Goal: Transaction & Acquisition: Obtain resource

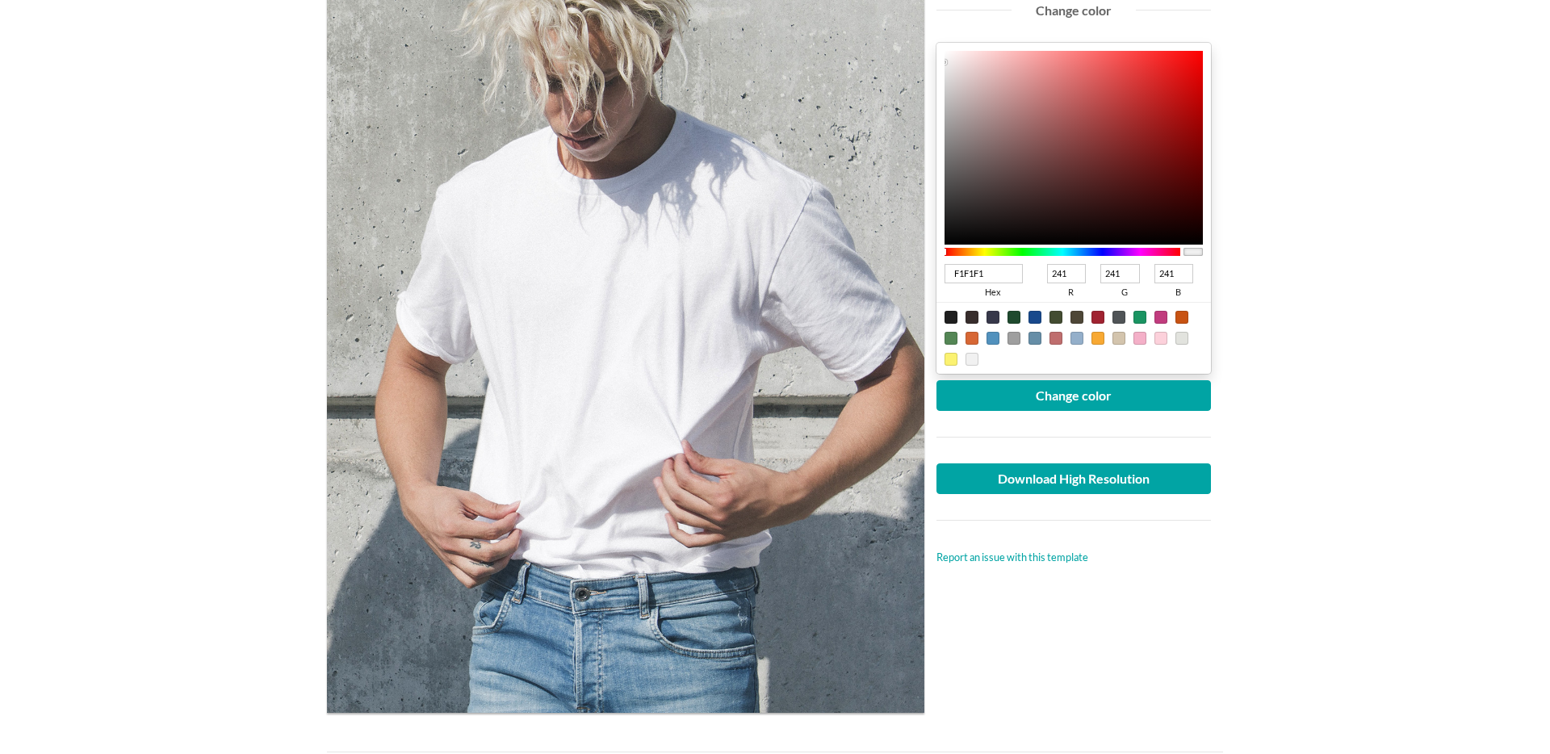
scroll to position [289, 0]
click at [1386, 250] on main "Man wearing white crew neck T-shirt Free Lifestyle T-shirt Mockup Upload anothe…" at bounding box center [775, 590] width 1550 height 1579
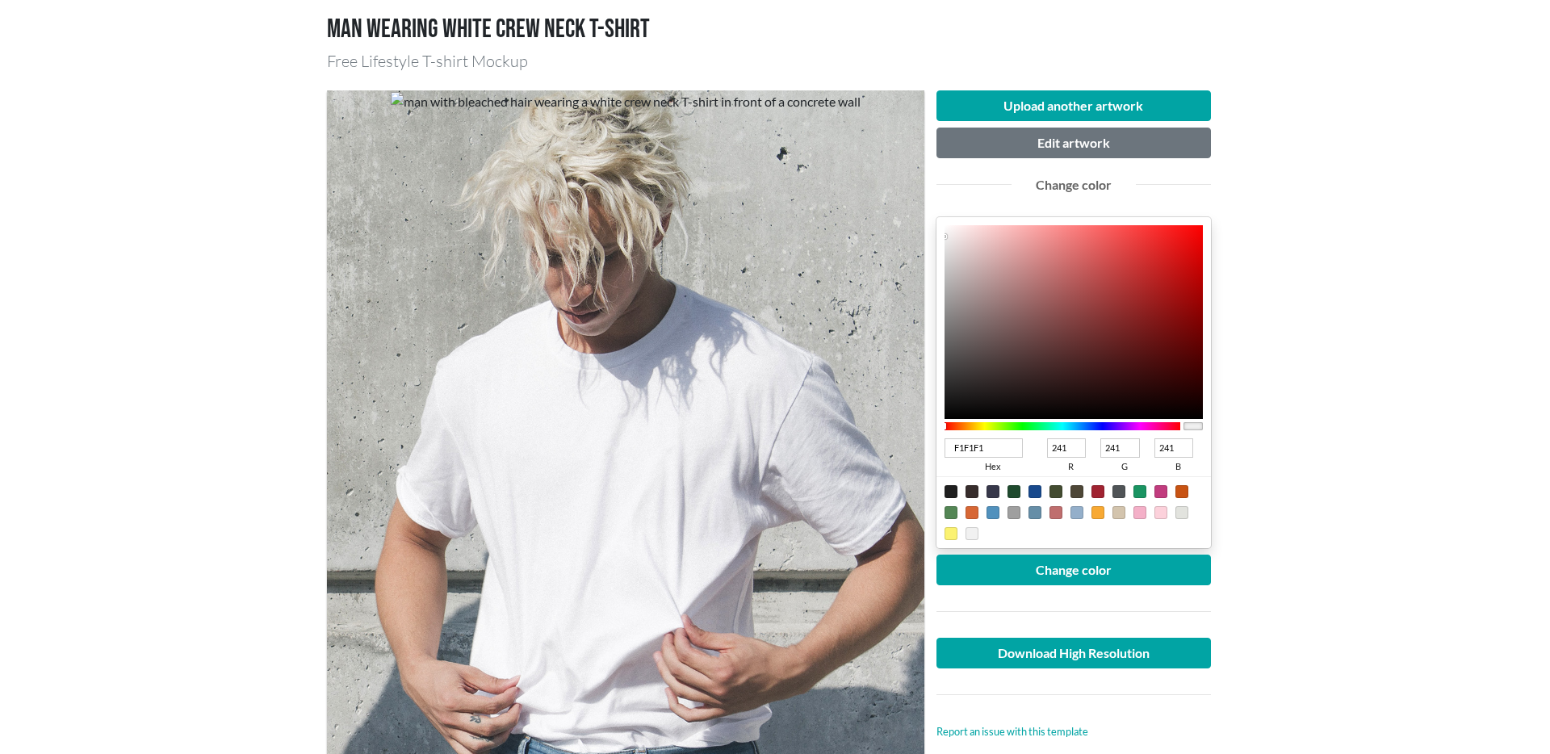
scroll to position [117, 0]
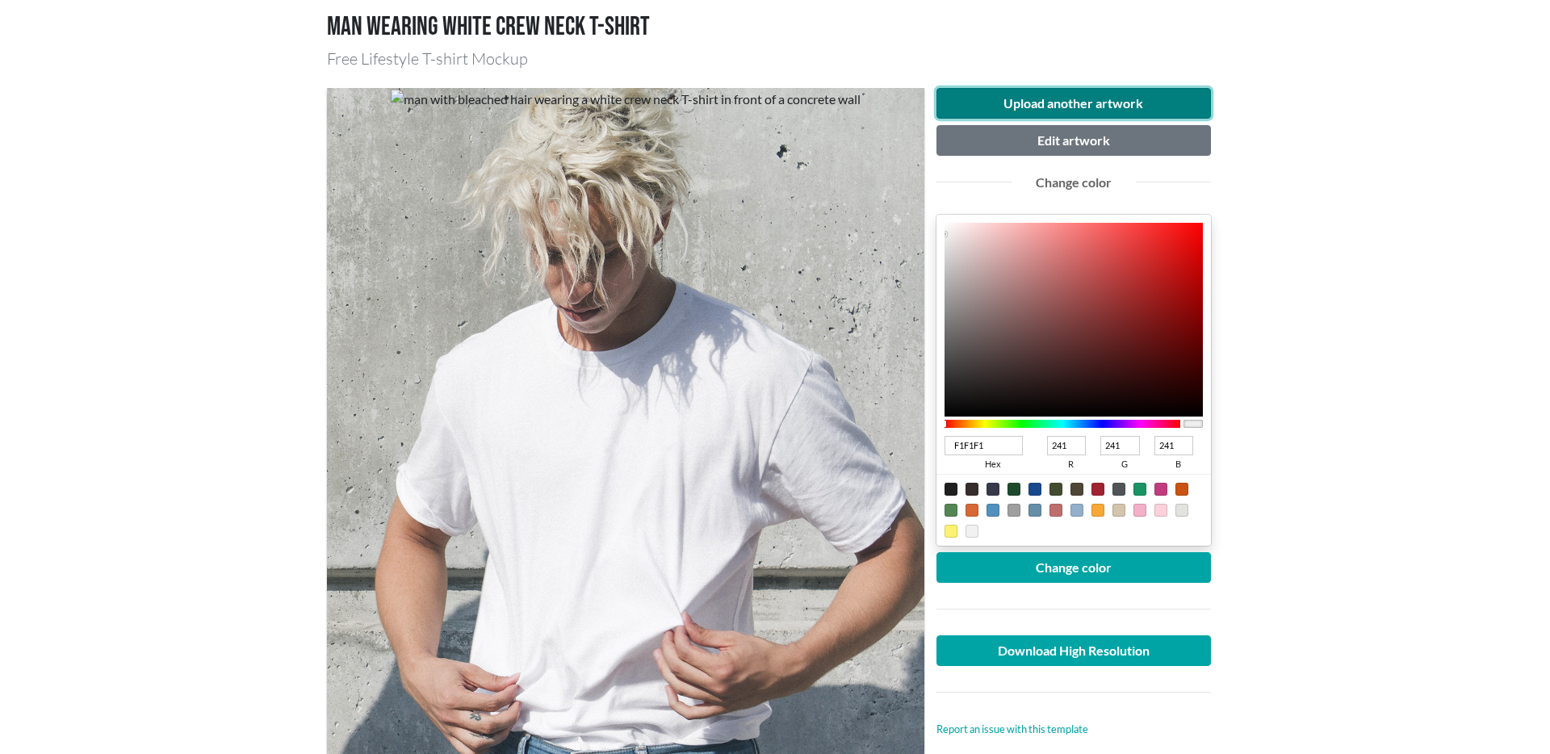
click at [1066, 107] on button "Upload another artwork" at bounding box center [1074, 103] width 275 height 31
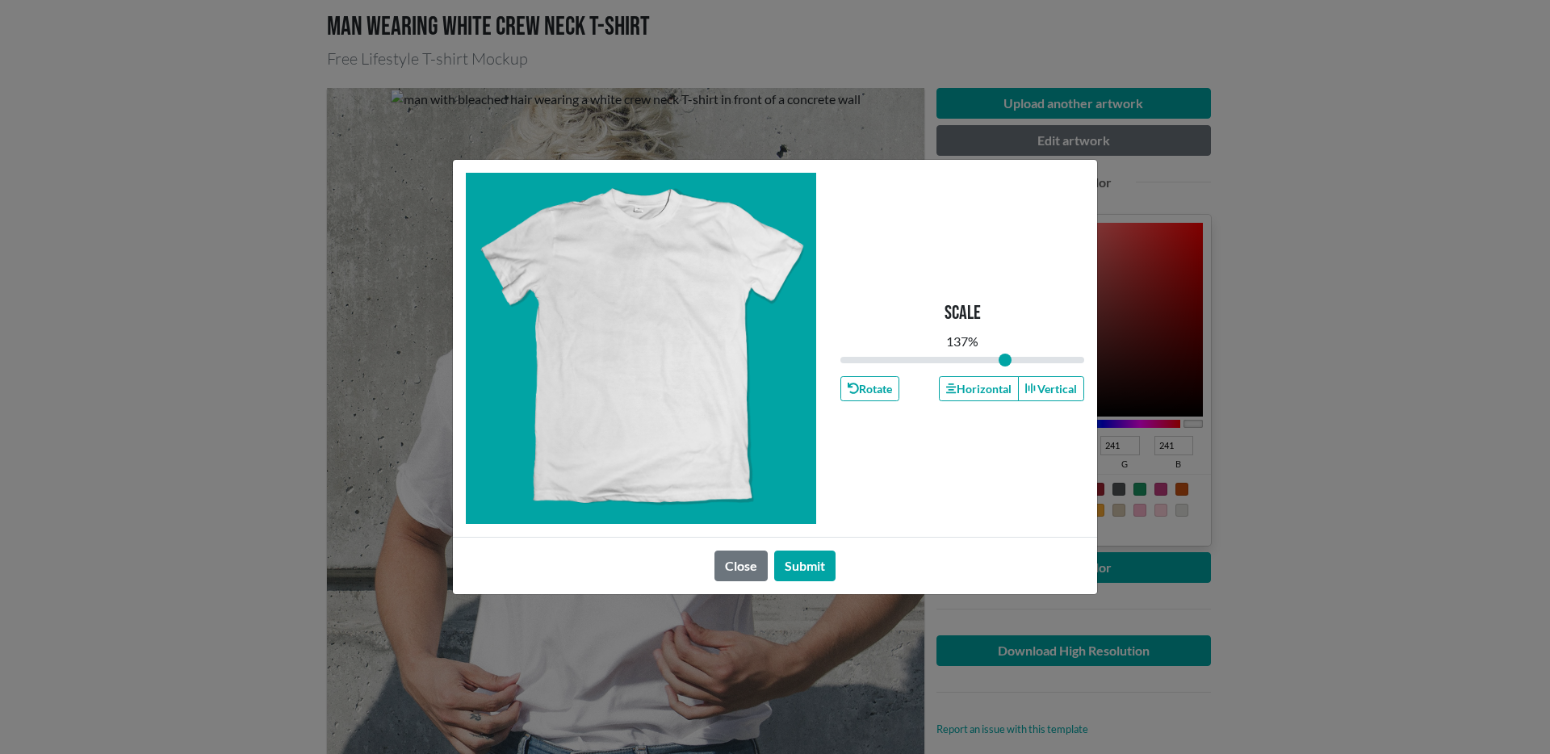
type input "1"
click at [655, 318] on span at bounding box center [640, 339] width 151 height 202
click at [800, 569] on button "Submit" at bounding box center [804, 566] width 61 height 31
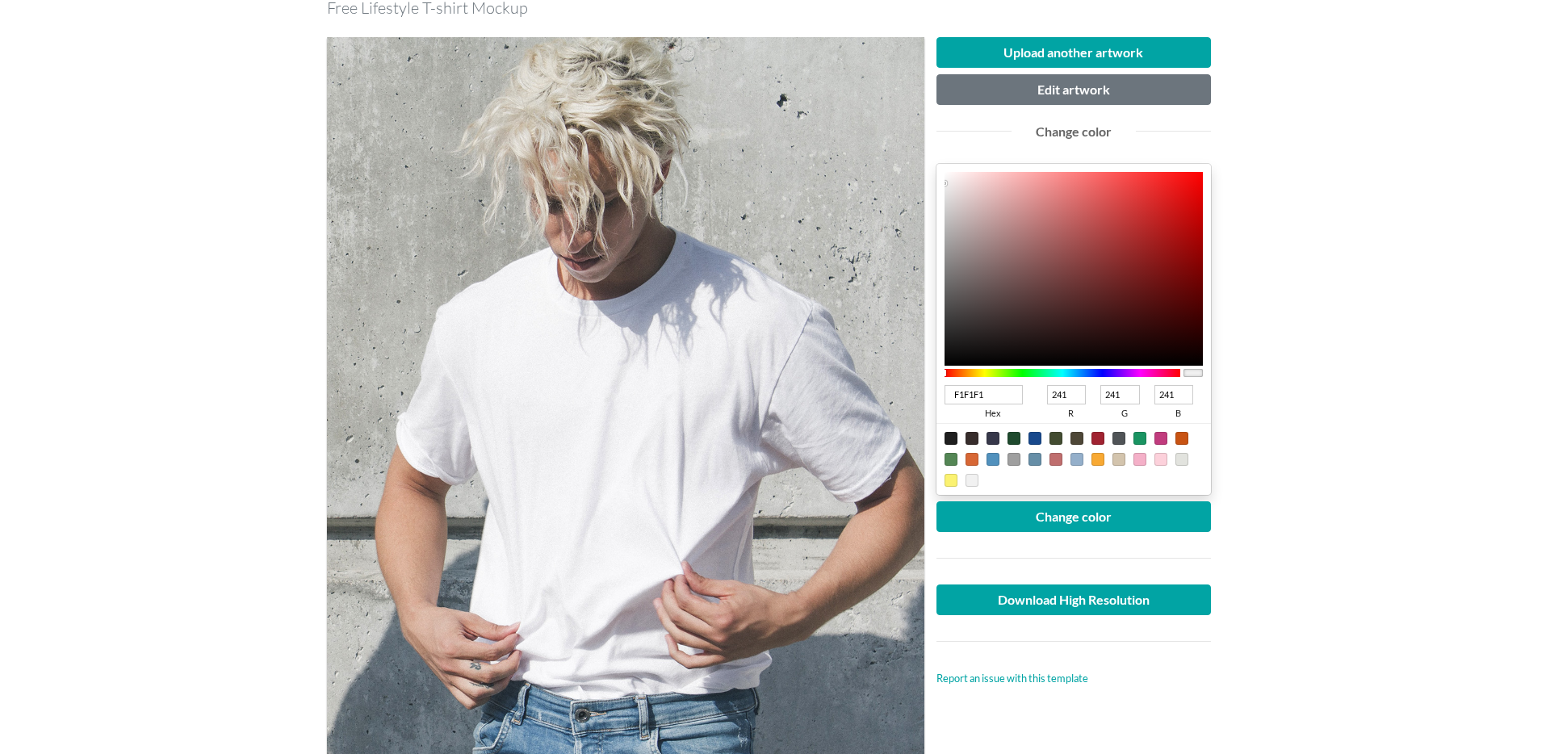
scroll to position [169, 0]
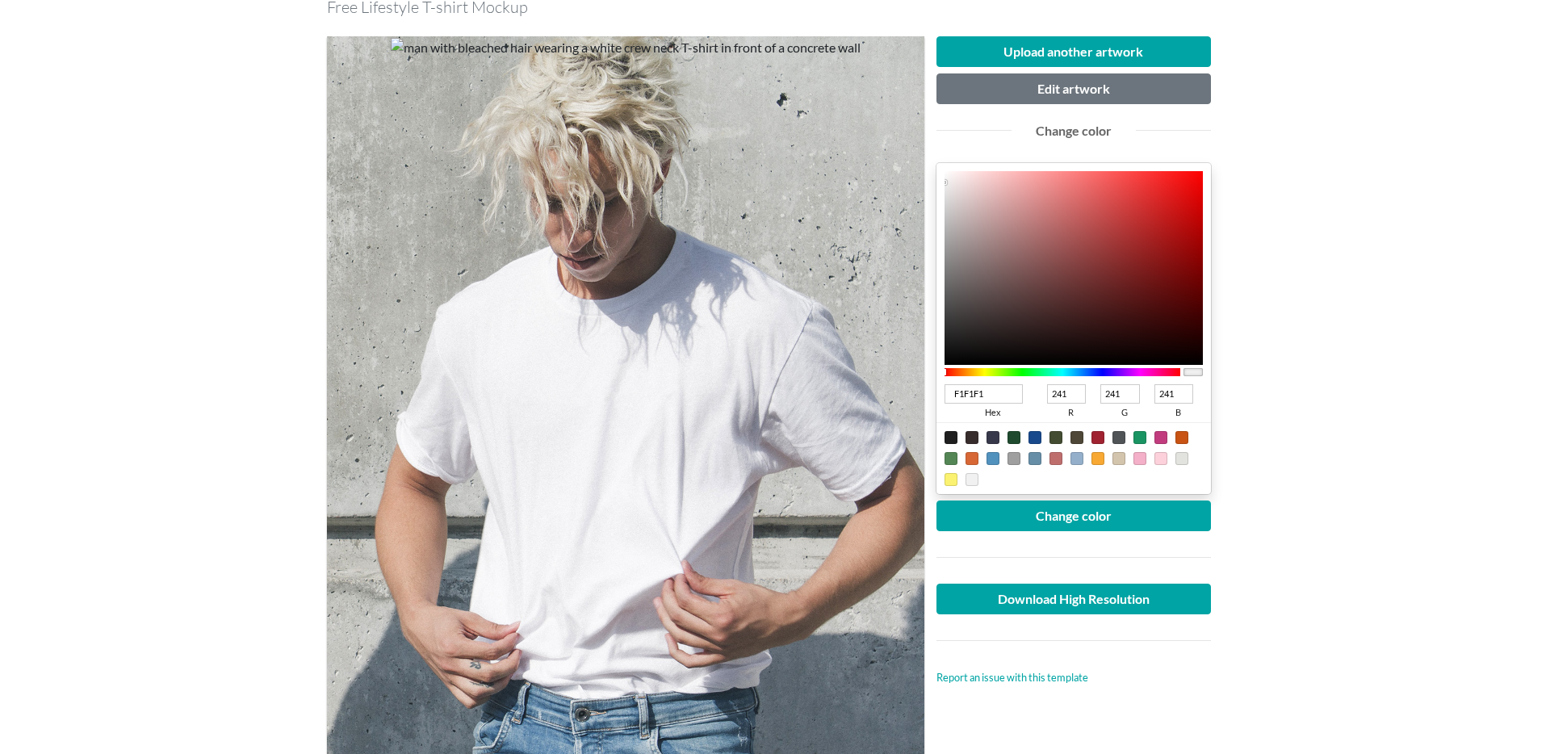
click at [977, 457] on div at bounding box center [972, 458] width 13 height 13
type input "D76735"
type input "215"
type input "103"
type input "53"
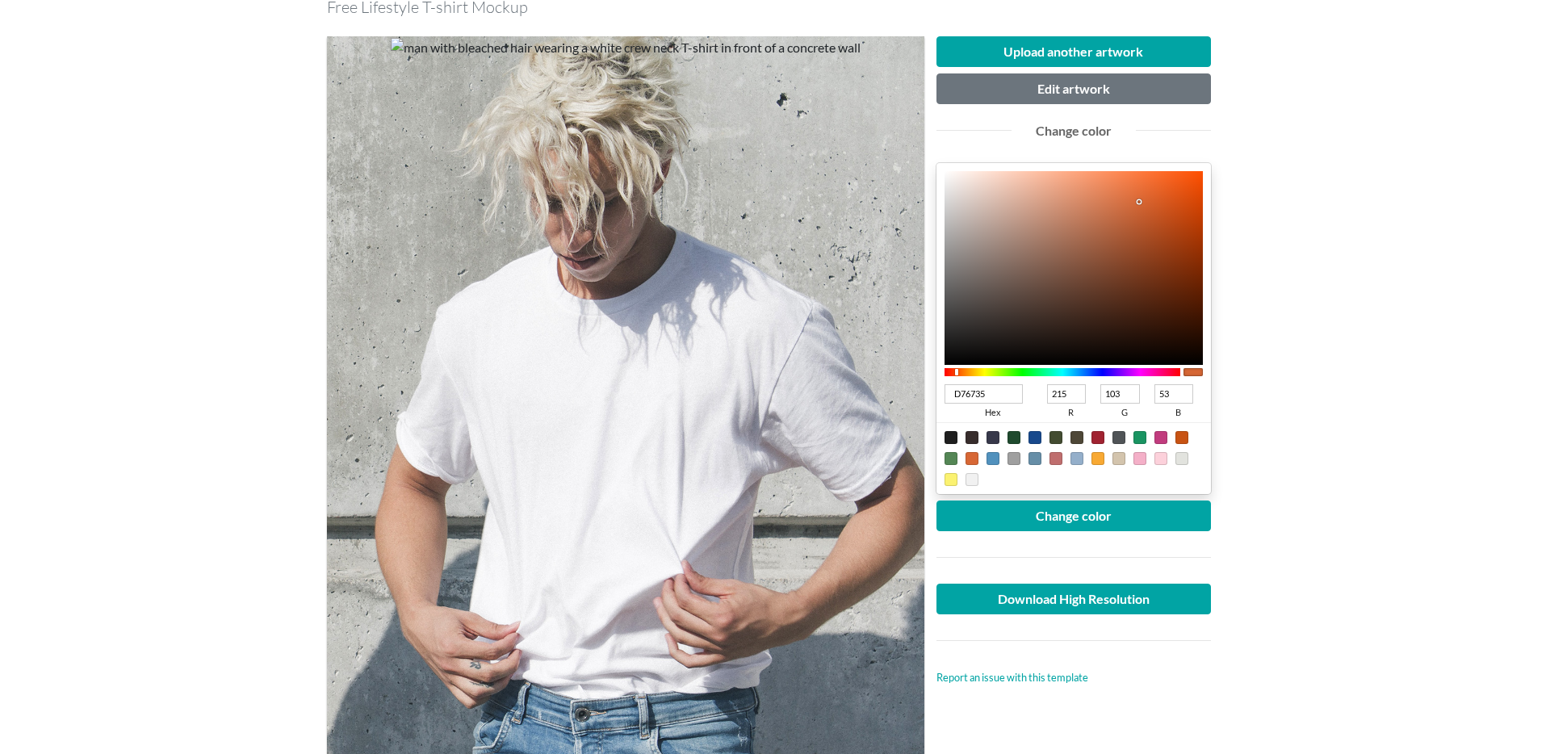
click at [1105, 533] on div at bounding box center [1074, 557] width 299 height 52
click at [1107, 530] on button "Change color" at bounding box center [1074, 516] width 275 height 31
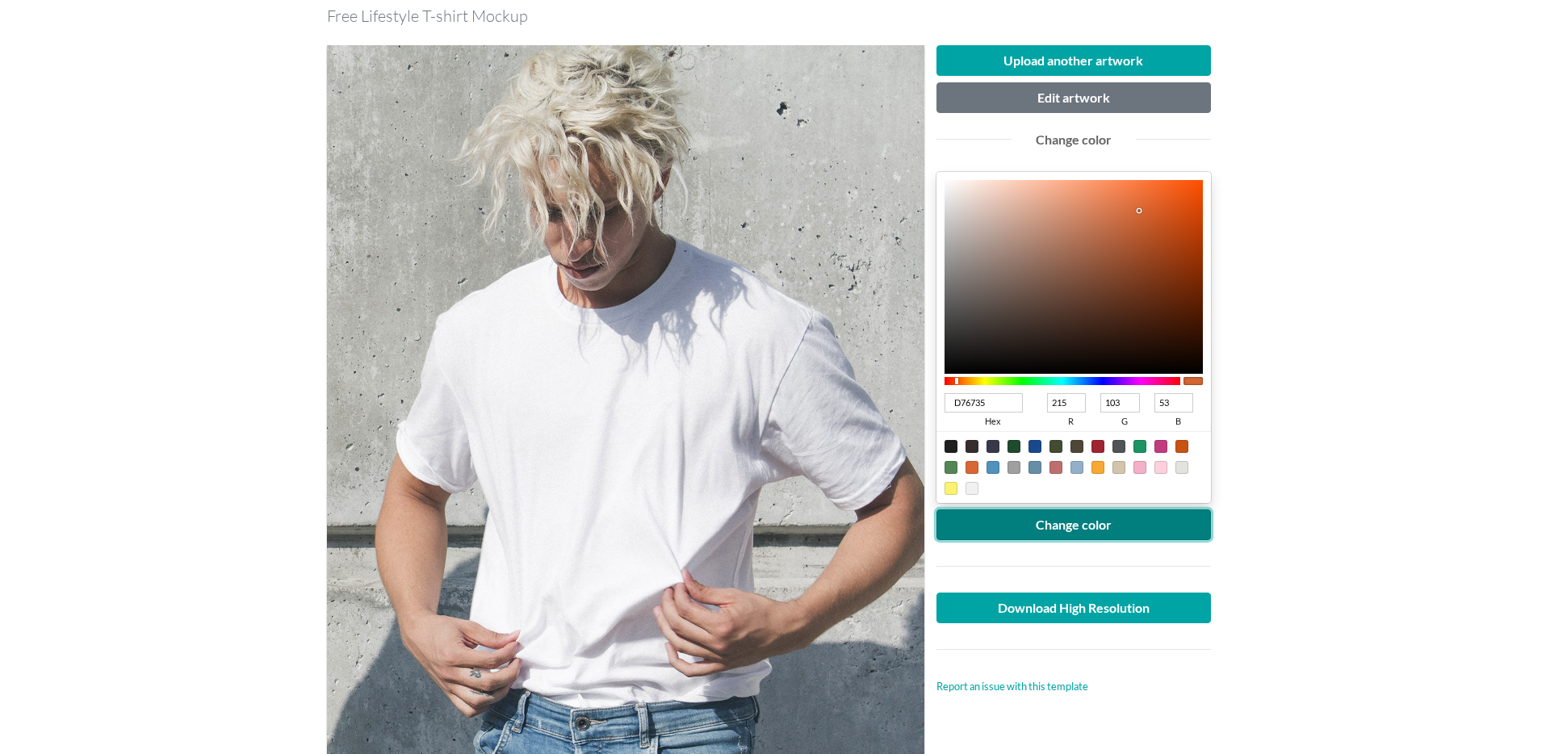
scroll to position [157, 0]
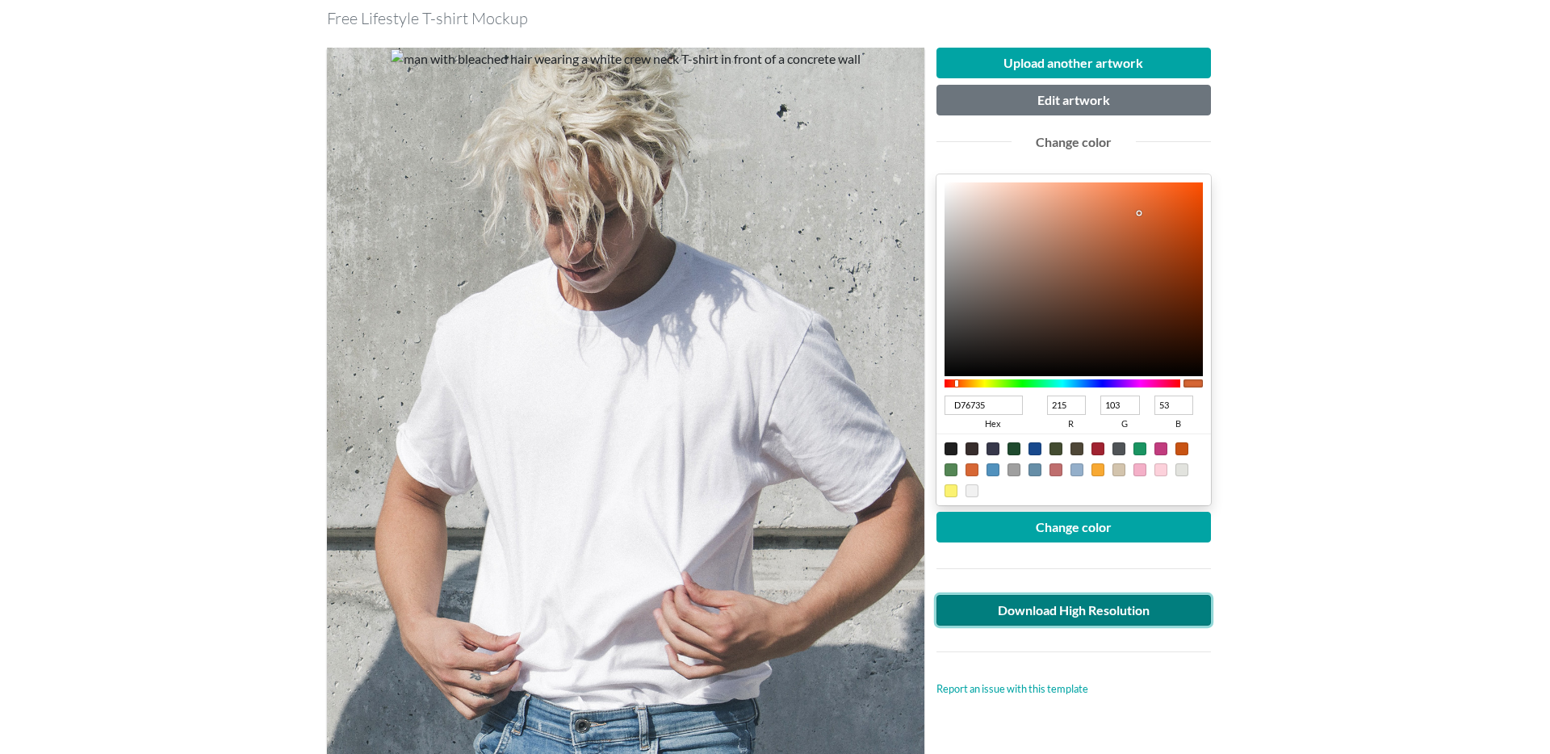
click at [1072, 611] on link "Download High Resolution" at bounding box center [1074, 610] width 275 height 31
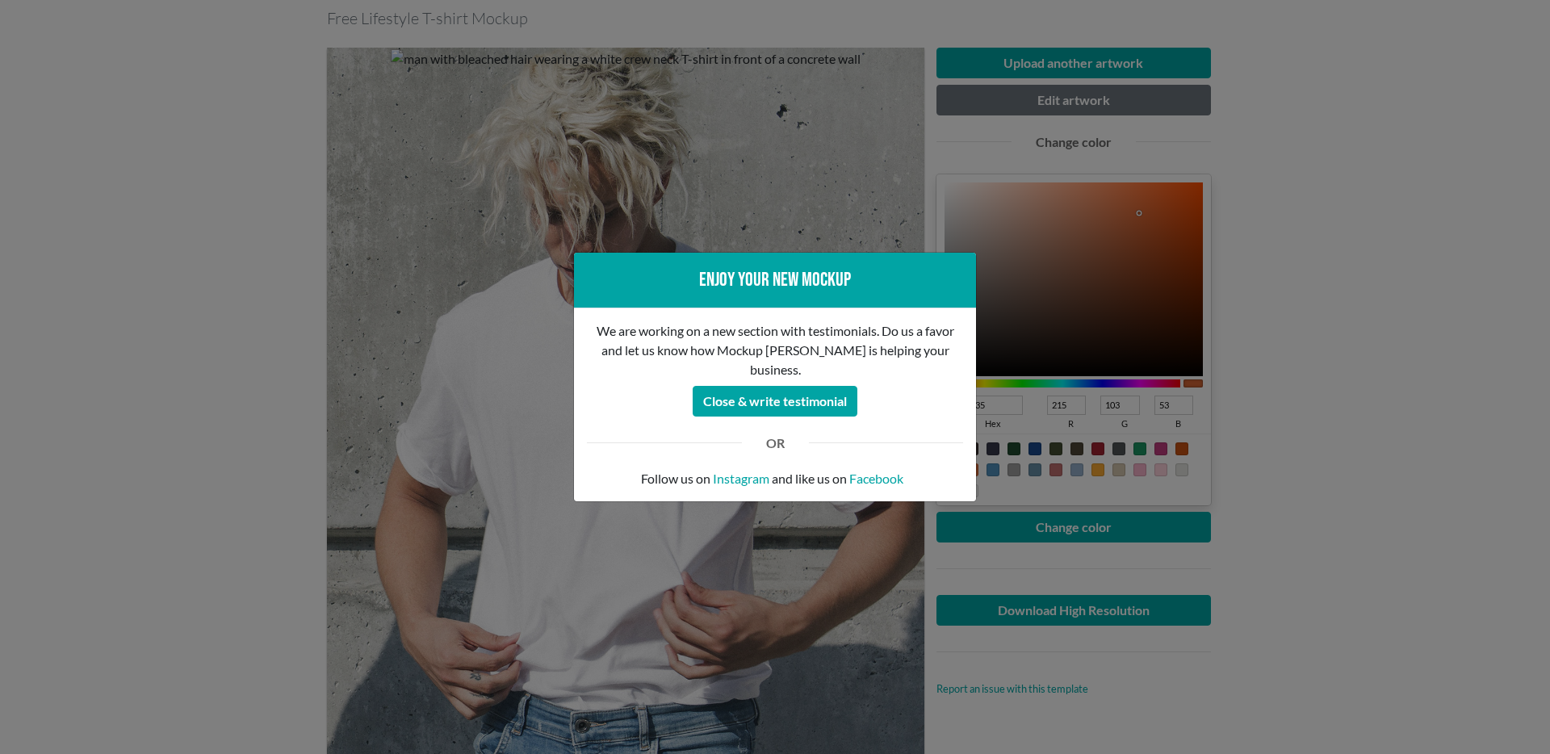
click at [1520, 249] on div "Enjoy your new mockup We are working on a new section with testimonials. Do us …" at bounding box center [775, 377] width 1550 height 754
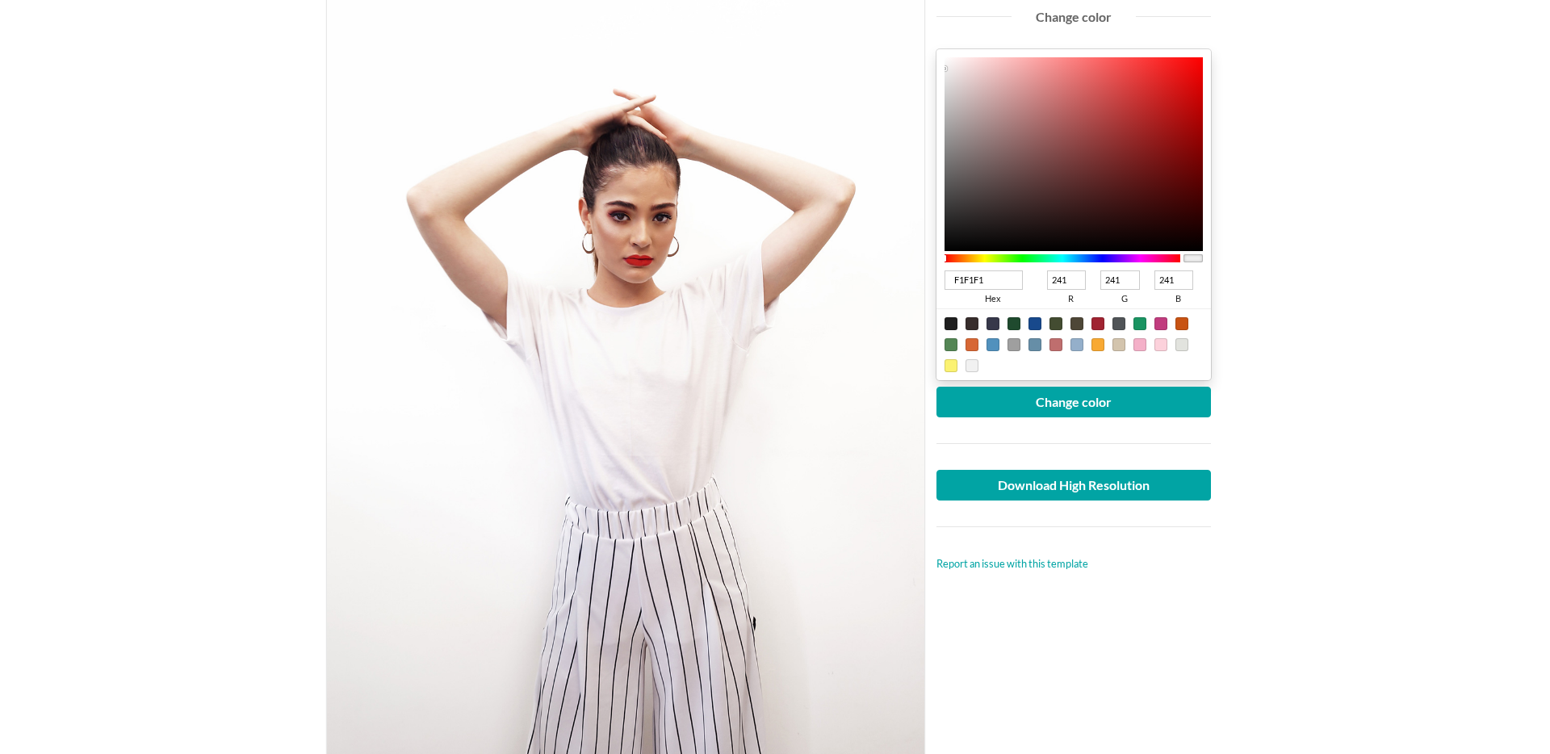
scroll to position [266, 0]
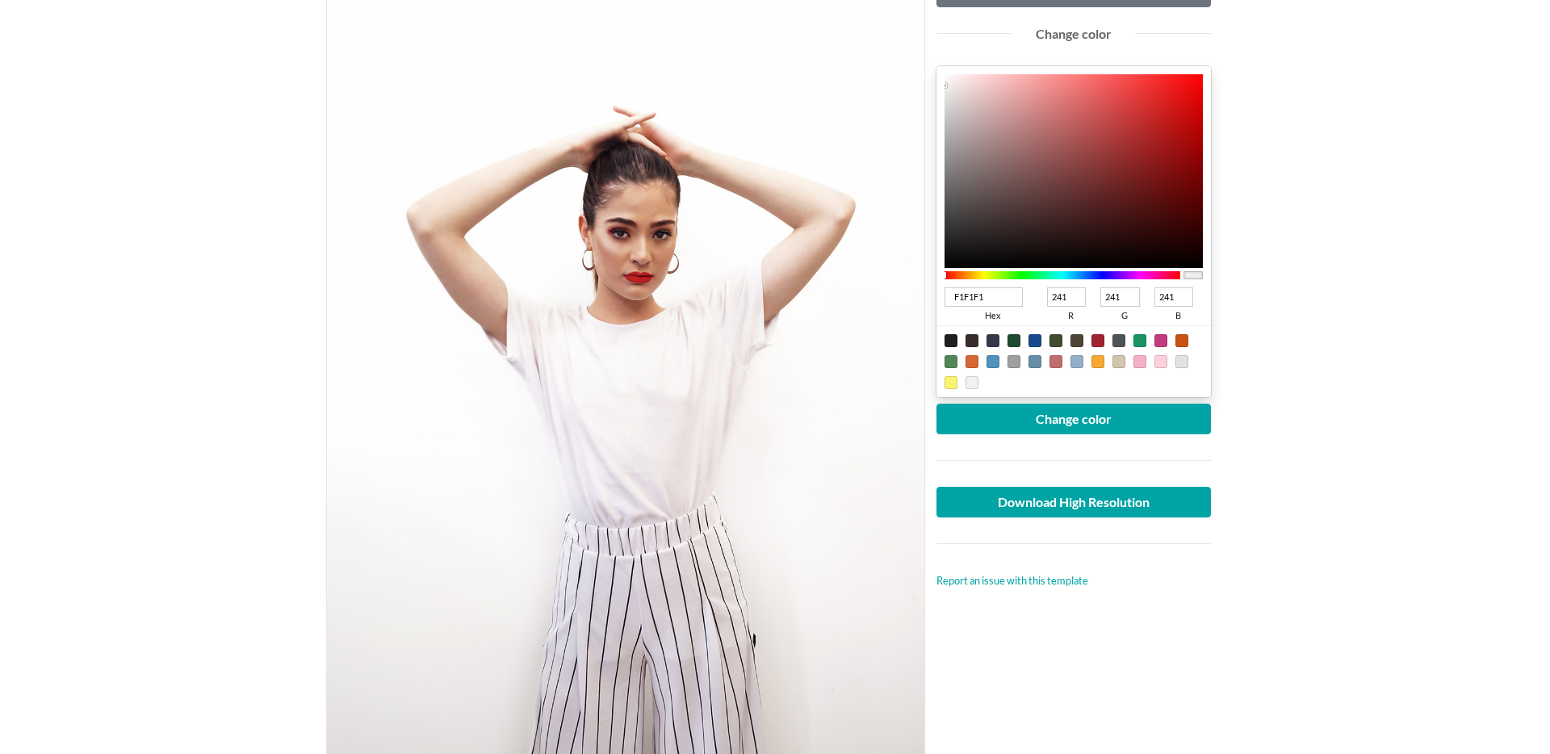
click at [1336, 370] on main "Woman wearing white crew neck T-shirt Free Lifestyle T-shirt Mockup Upload anot…" at bounding box center [775, 665] width 1550 height 1681
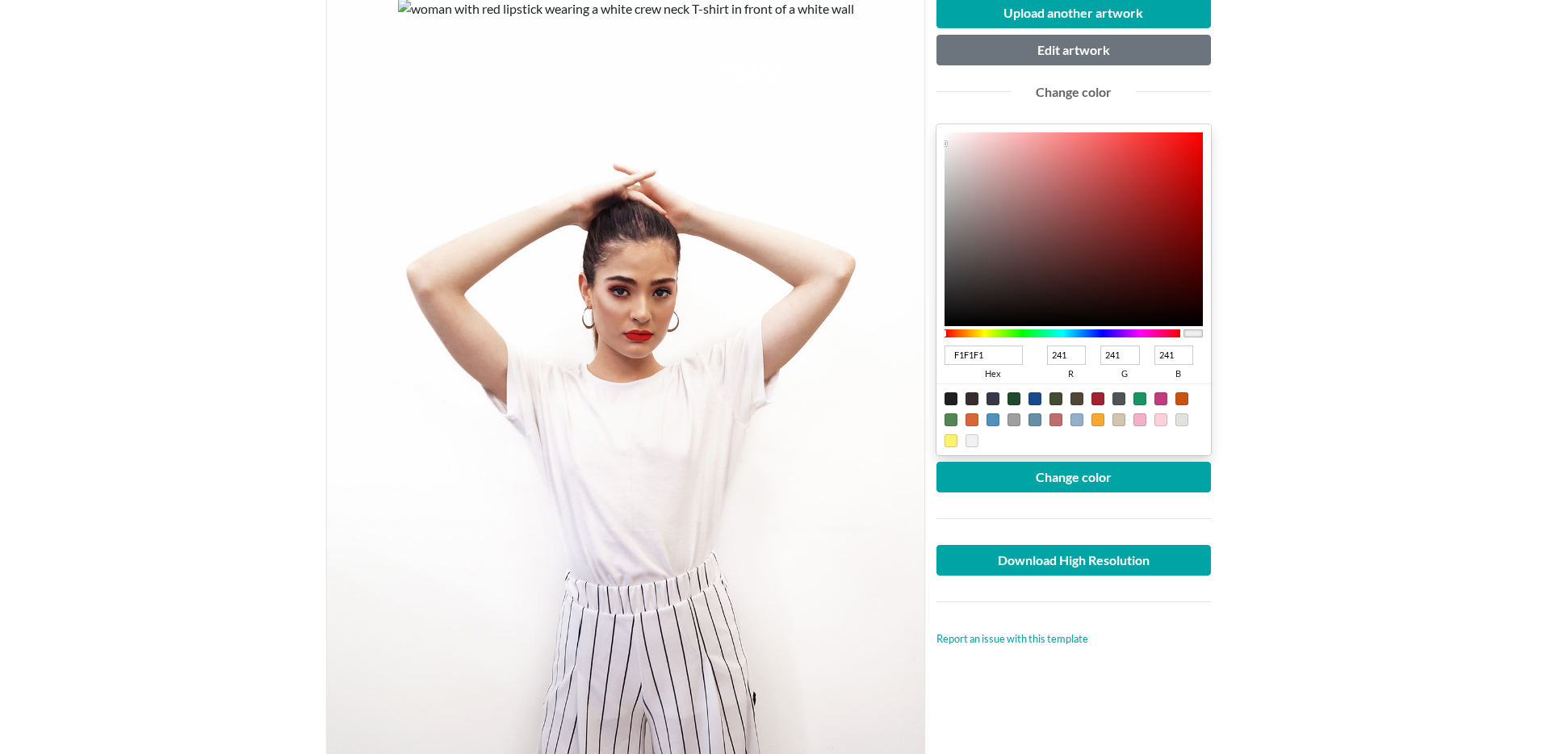
scroll to position [137, 0]
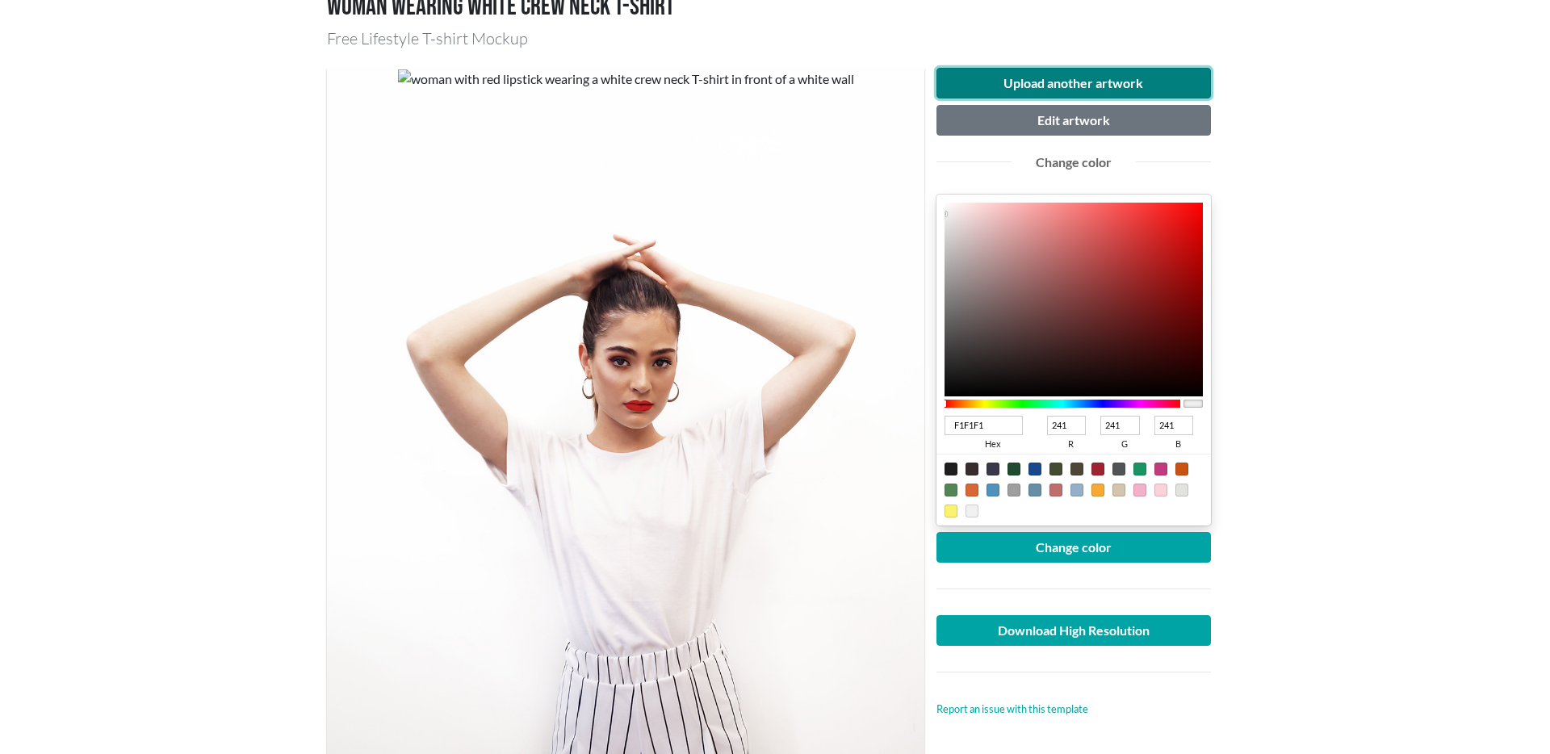
click at [1067, 82] on button "Upload another artwork" at bounding box center [1074, 83] width 275 height 31
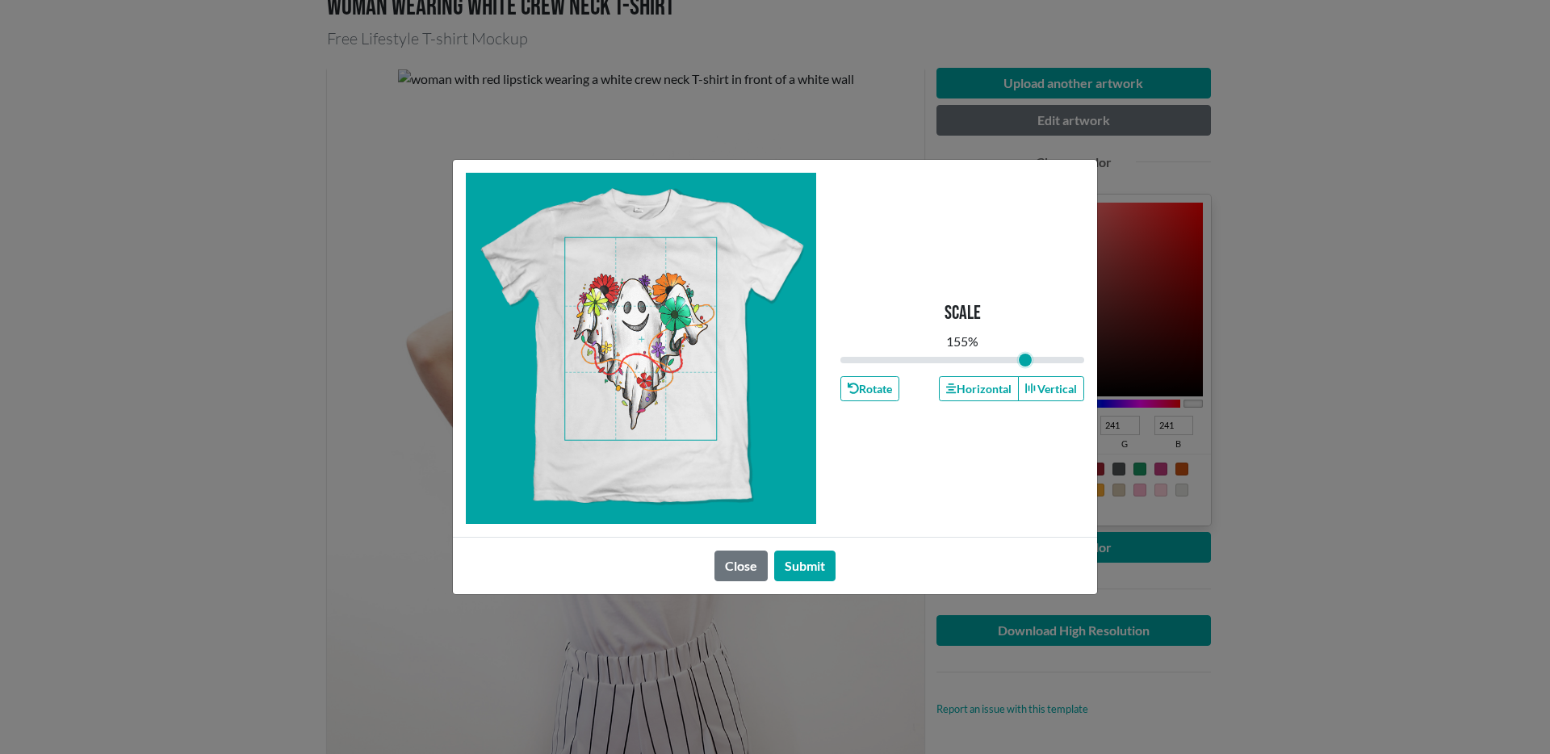
drag, startPoint x: 967, startPoint y: 357, endPoint x: 1026, endPoint y: 375, distance: 61.8
type input "1.55"
click at [1026, 369] on input "range" at bounding box center [963, 360] width 244 height 18
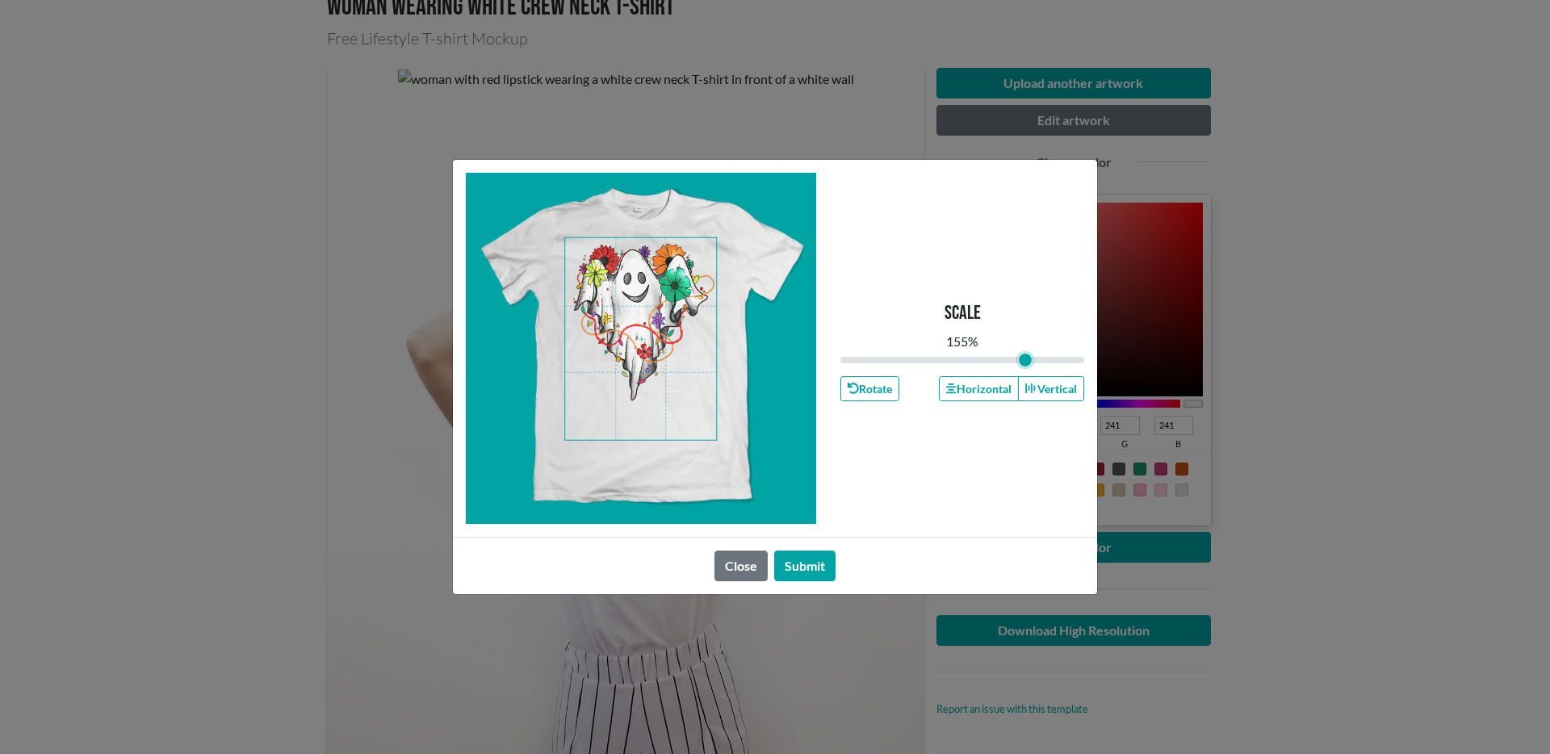
click at [649, 308] on span at bounding box center [640, 339] width 151 height 202
click at [809, 563] on button "Submit" at bounding box center [804, 566] width 61 height 31
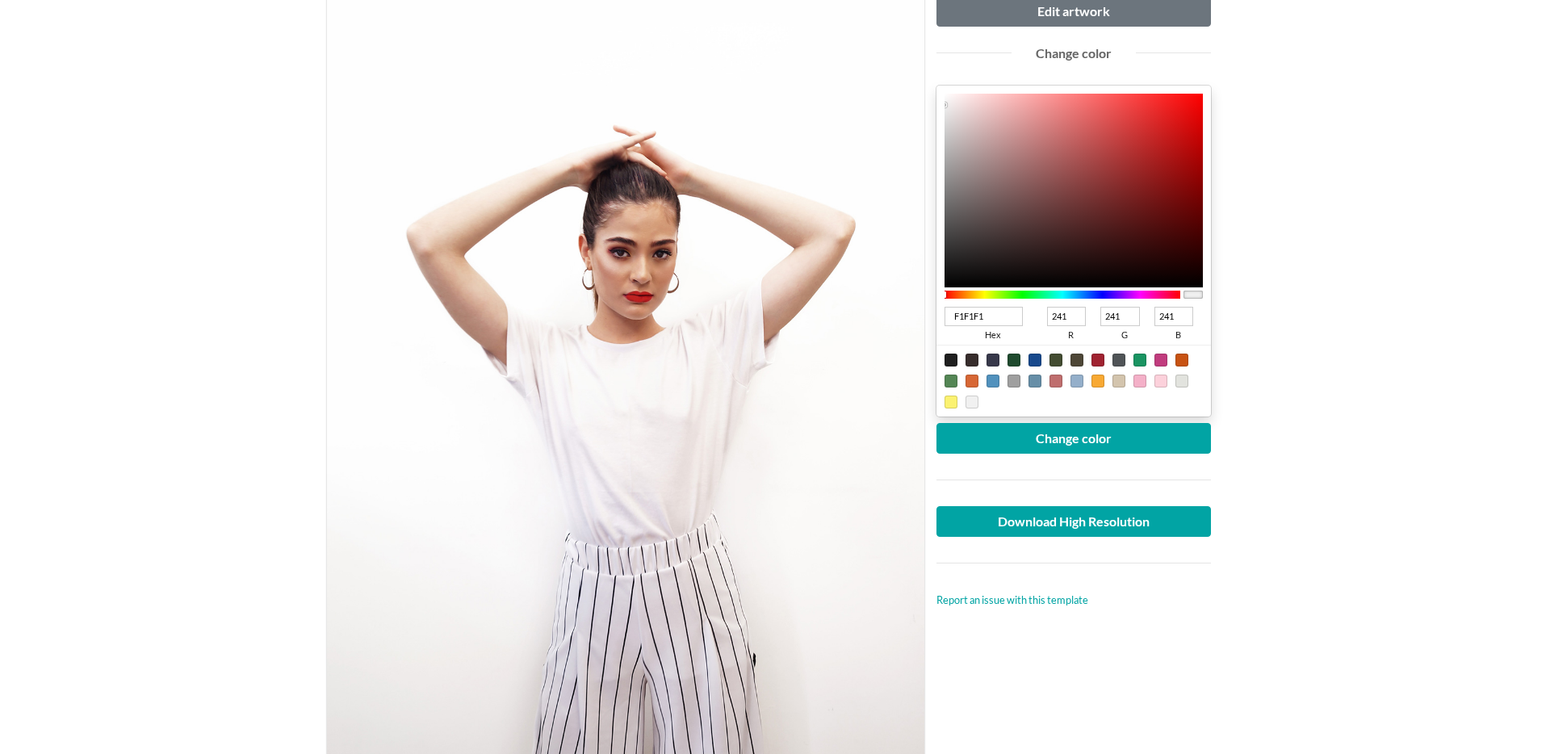
scroll to position [245, 0]
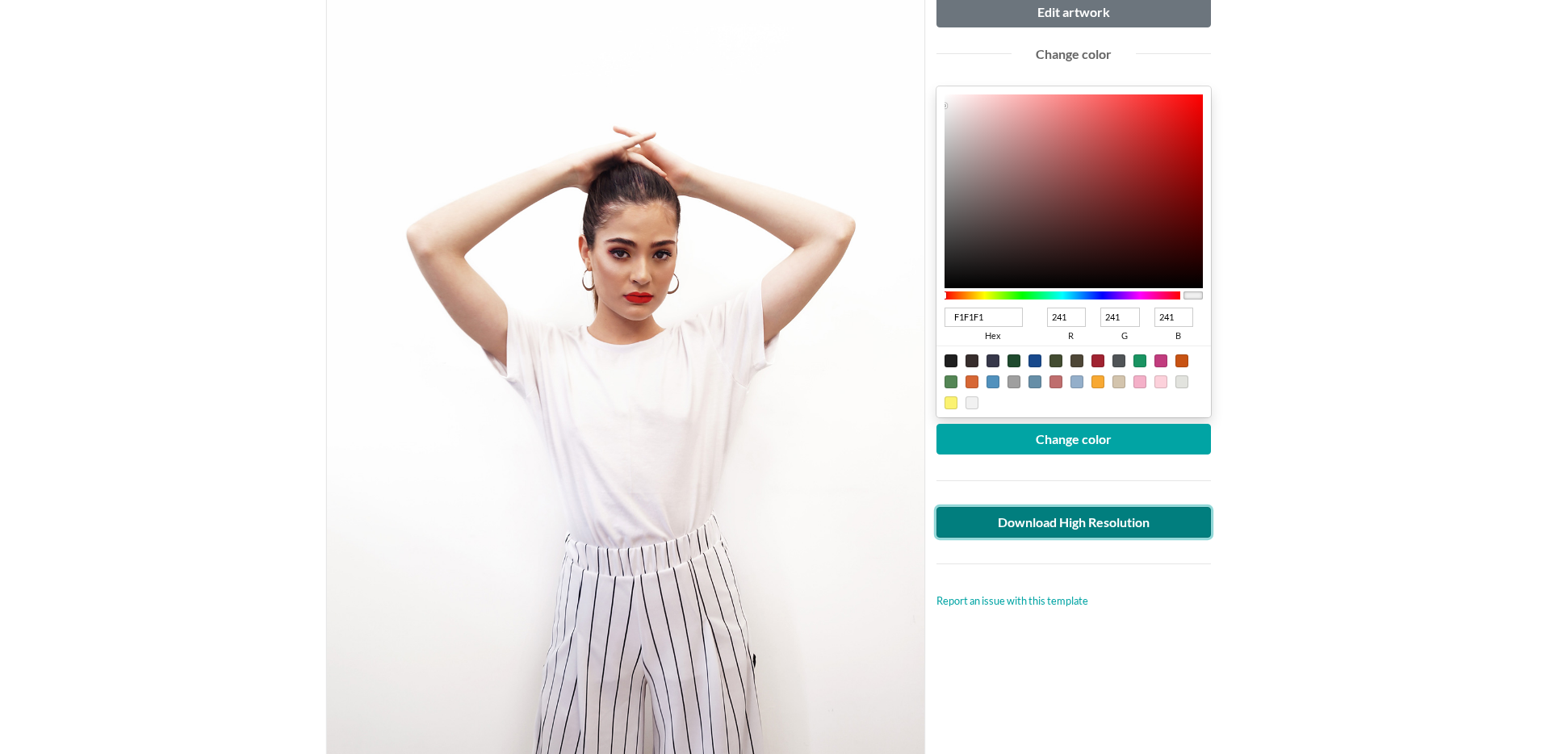
click at [1078, 515] on link "Download High Resolution" at bounding box center [1074, 522] width 275 height 31
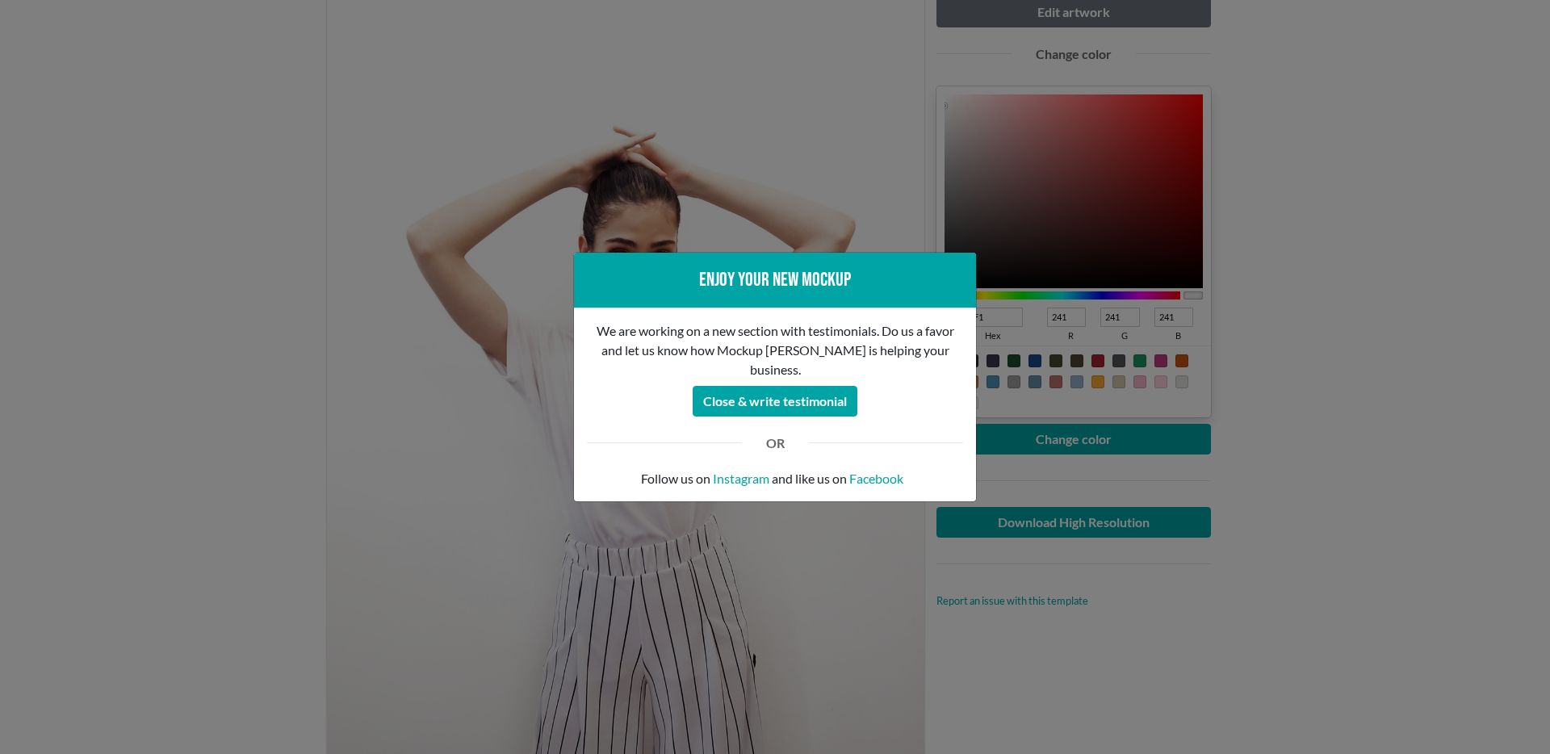
click at [1364, 431] on div "Enjoy your new mockup We are working on a new section with testimonials. Do us …" at bounding box center [775, 377] width 1550 height 754
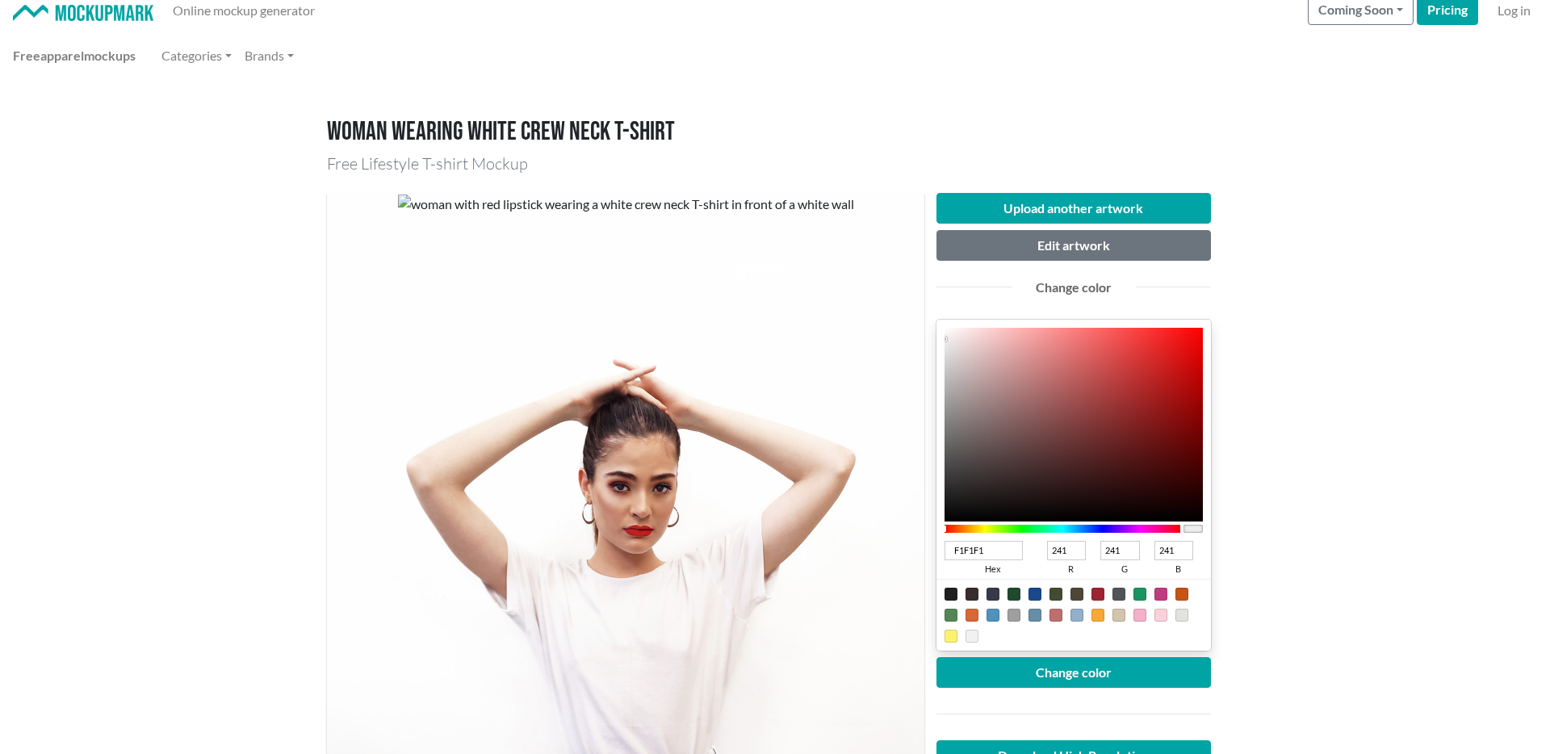
scroll to position [0, 0]
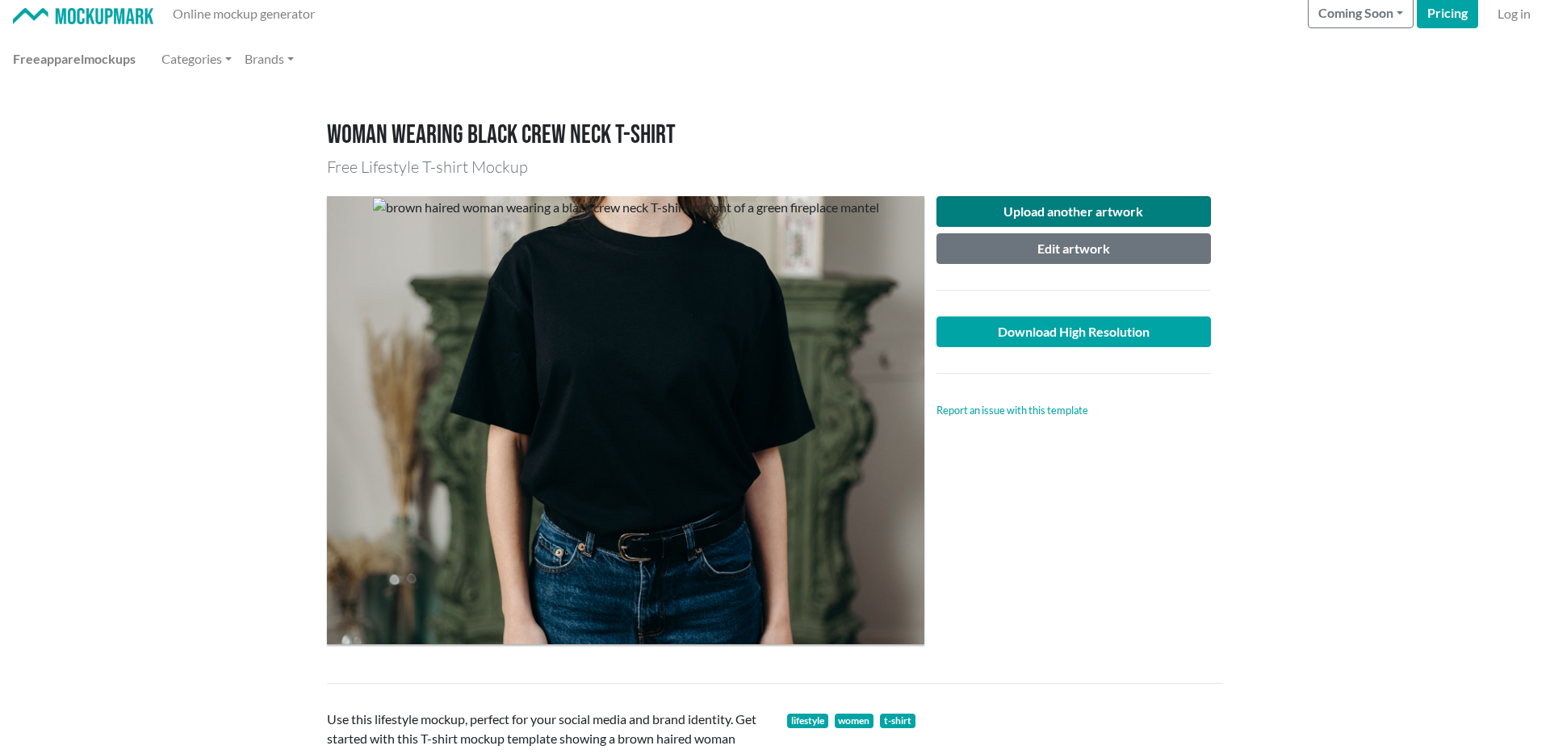
scroll to position [19, 0]
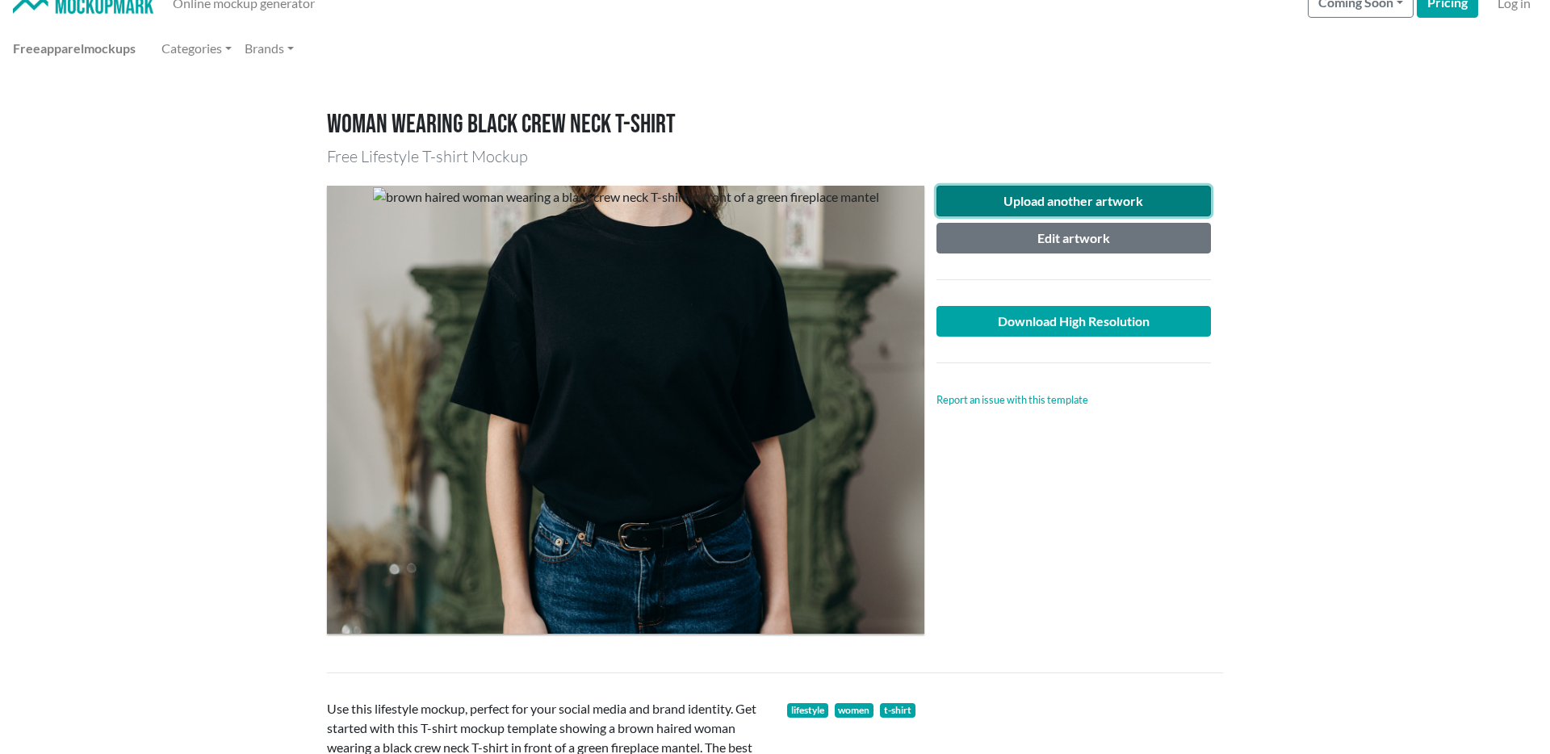
click at [1063, 206] on button "Upload another artwork" at bounding box center [1074, 201] width 275 height 31
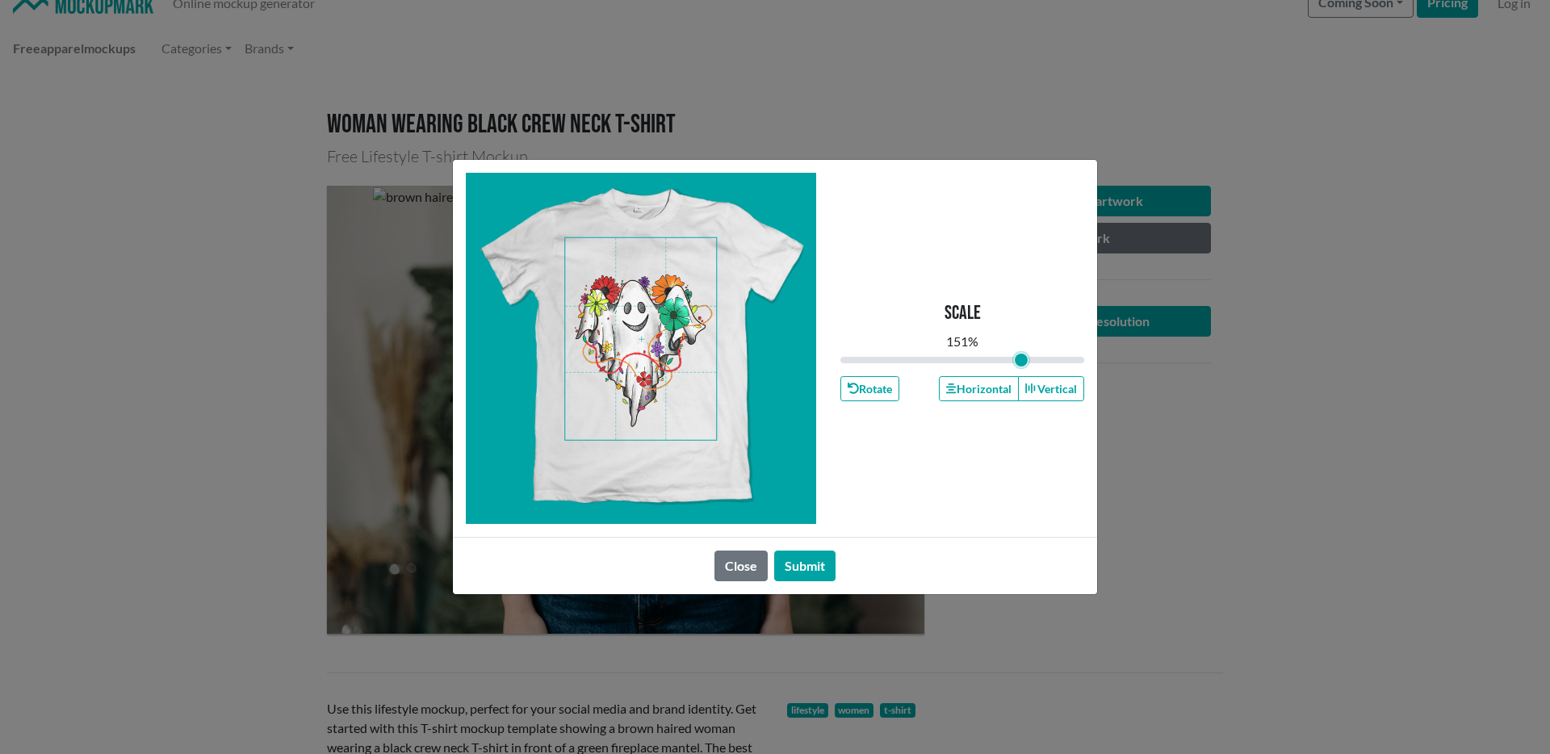
drag, startPoint x: 960, startPoint y: 357, endPoint x: 989, endPoint y: 373, distance: 33.3
type input "1.51"
click at [1020, 369] on input "range" at bounding box center [963, 360] width 244 height 18
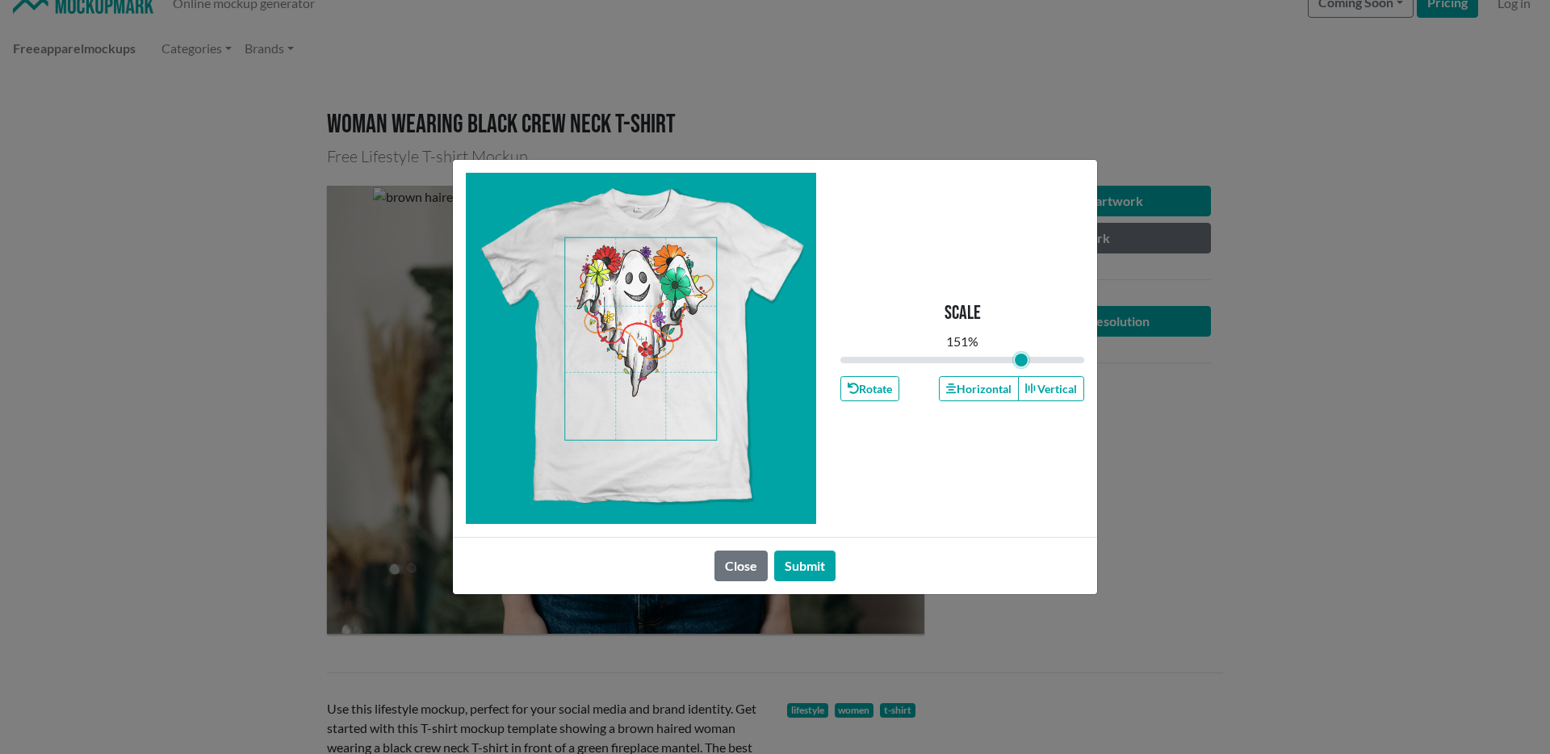
click at [654, 305] on span at bounding box center [640, 339] width 151 height 202
click at [791, 568] on button "Submit" at bounding box center [804, 566] width 61 height 31
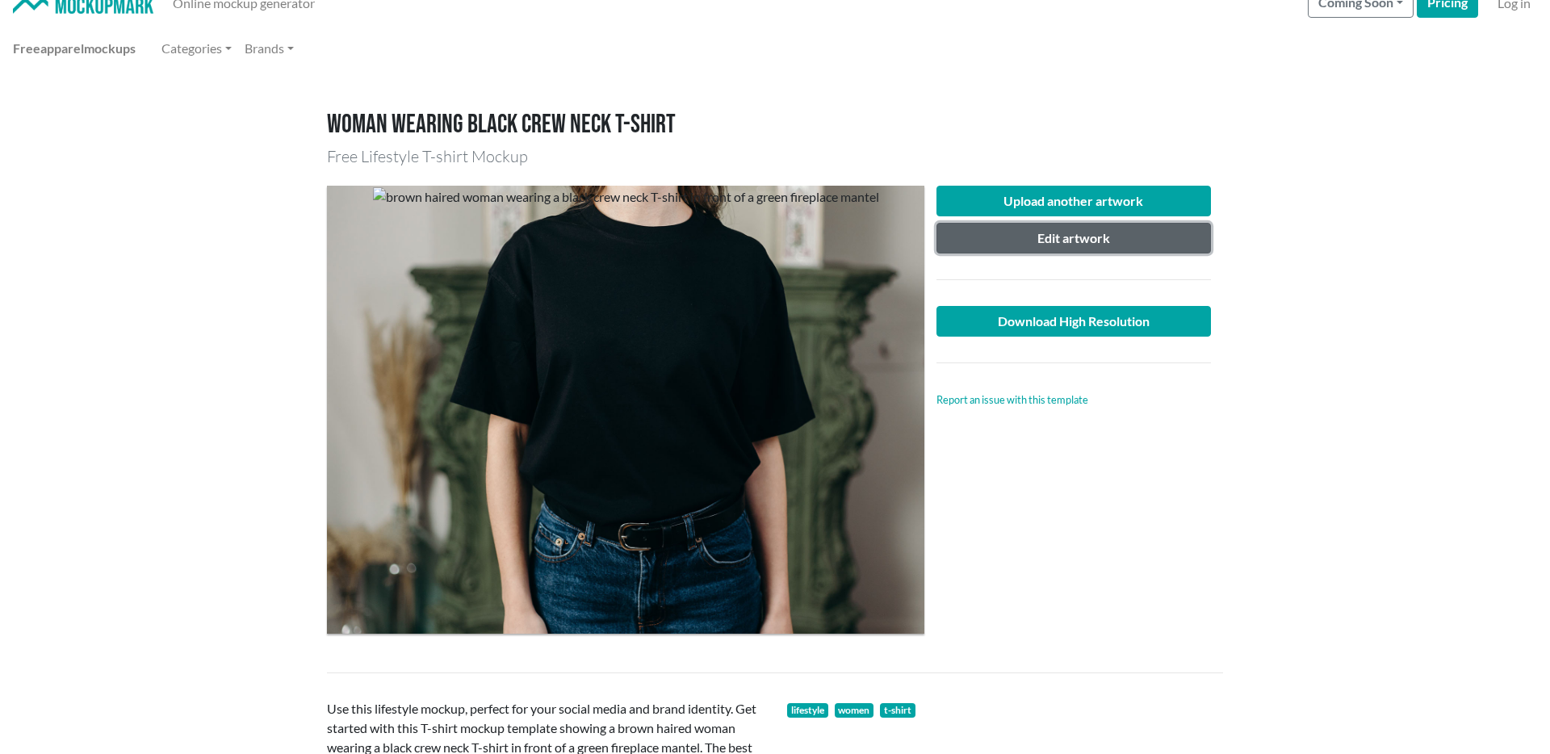
click at [1077, 233] on button "Edit artwork" at bounding box center [1074, 238] width 275 height 31
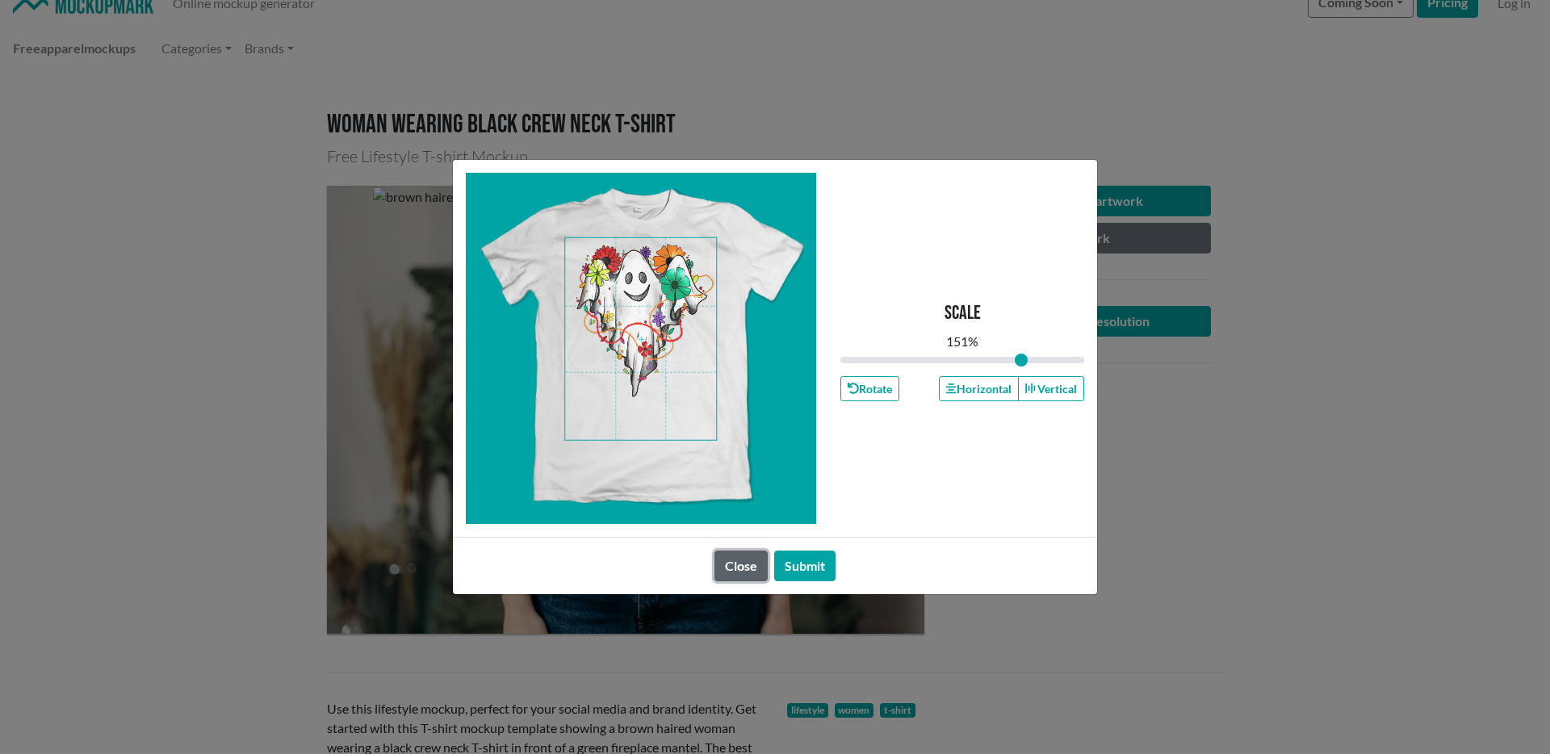
click at [721, 556] on button "Close" at bounding box center [741, 566] width 53 height 31
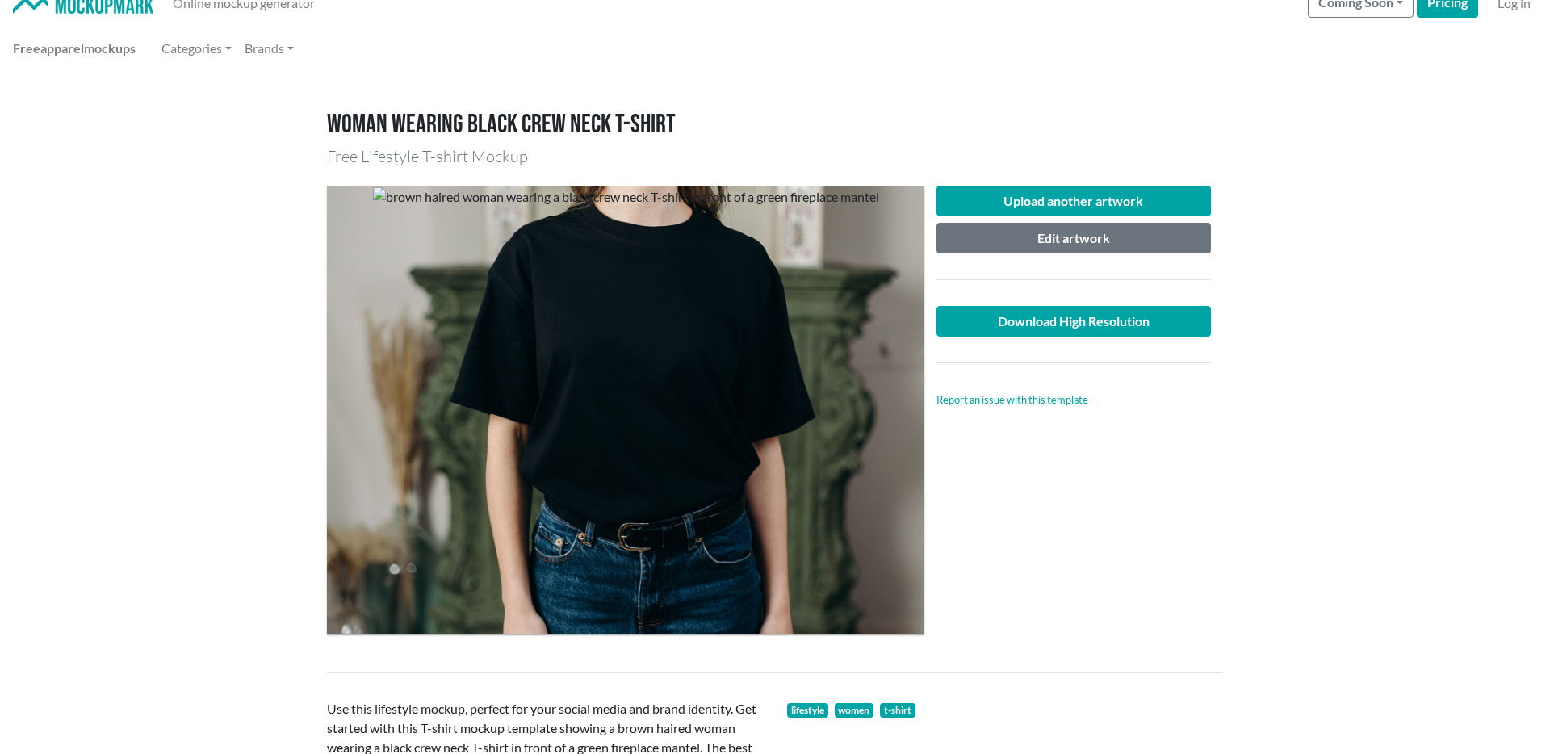
click at [1067, 279] on div at bounding box center [1074, 279] width 299 height 27
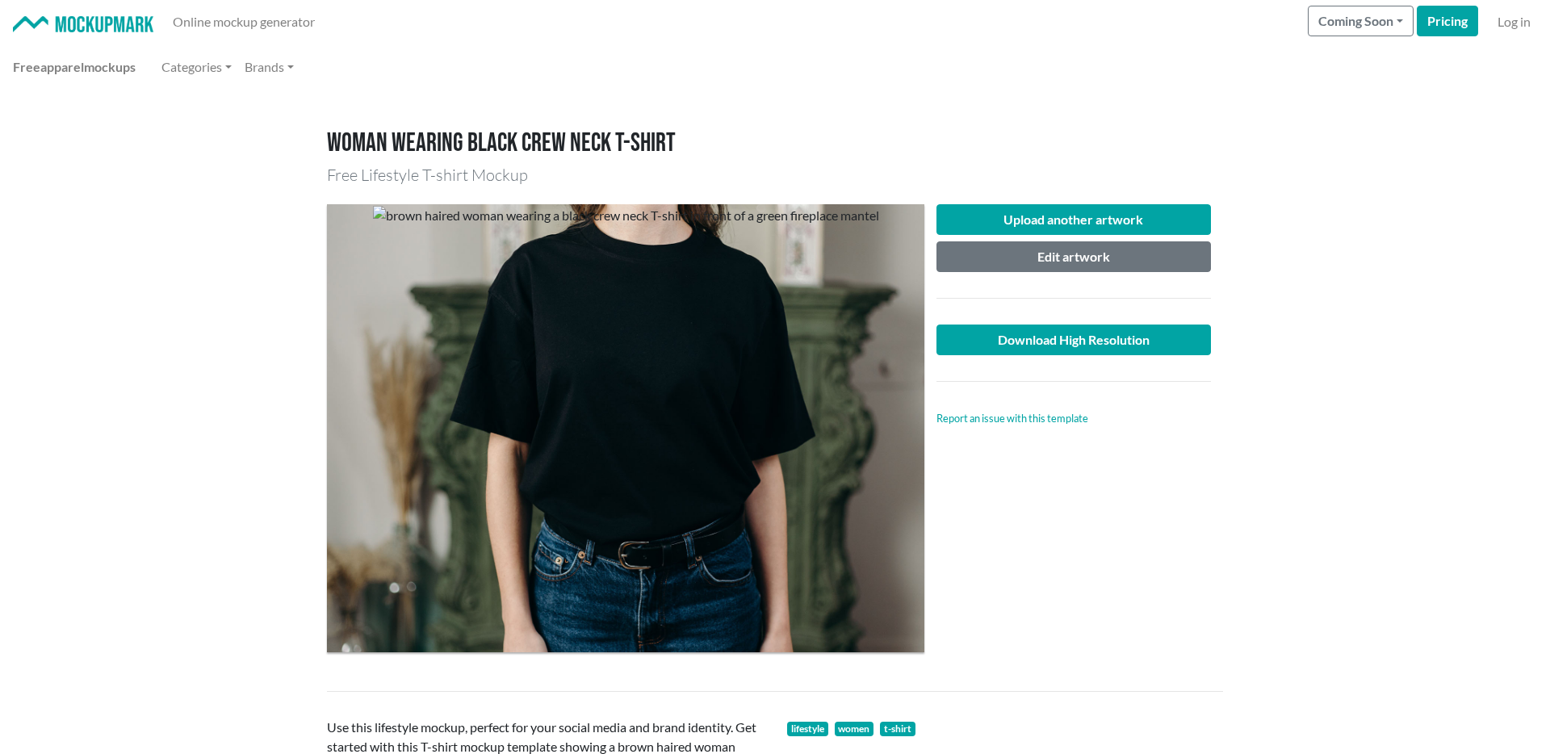
scroll to position [0, 0]
click at [715, 333] on div at bounding box center [626, 429] width 598 height 448
drag, startPoint x: 736, startPoint y: 289, endPoint x: 749, endPoint y: 317, distance: 31.1
click at [736, 290] on div at bounding box center [626, 429] width 598 height 448
drag, startPoint x: 776, startPoint y: 357, endPoint x: 766, endPoint y: 388, distance: 32.2
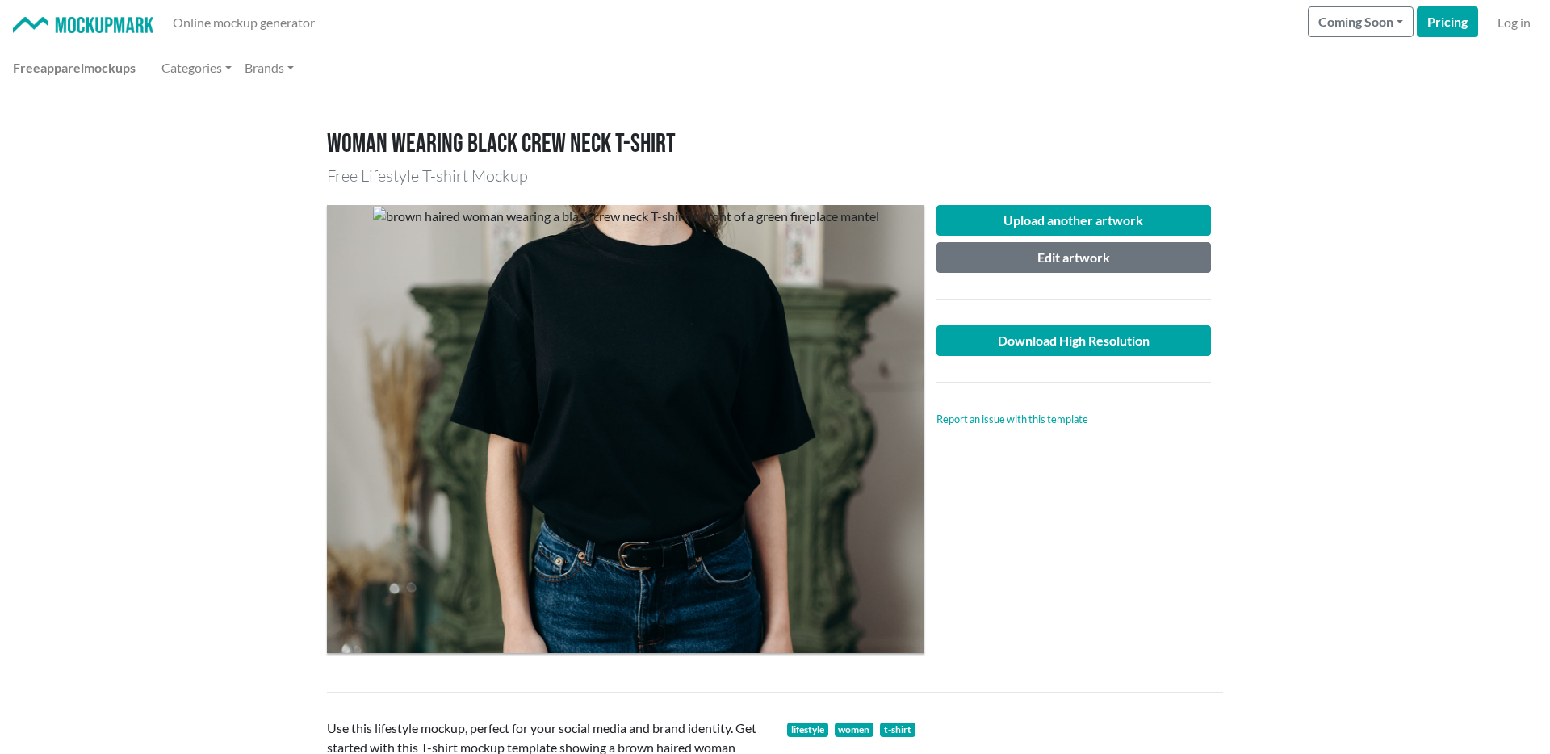
click at [766, 388] on div at bounding box center [626, 429] width 598 height 448
click at [1096, 252] on button "Edit artwork" at bounding box center [1074, 257] width 275 height 31
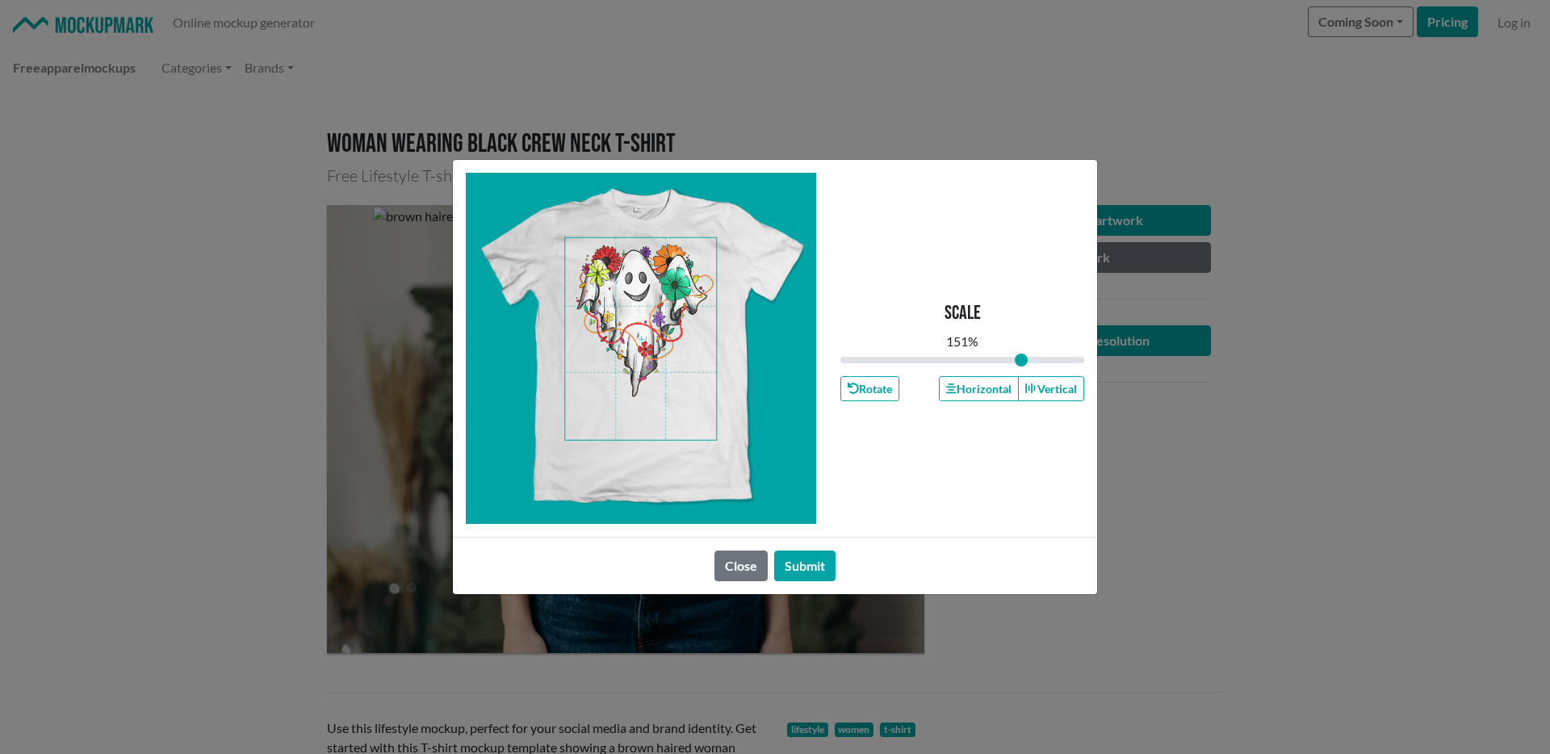
click at [1051, 443] on div "Scale 151 % Rotate Horizontal Vertical" at bounding box center [963, 348] width 244 height 350
click at [1034, 394] on button "Vertical" at bounding box center [1051, 388] width 66 height 25
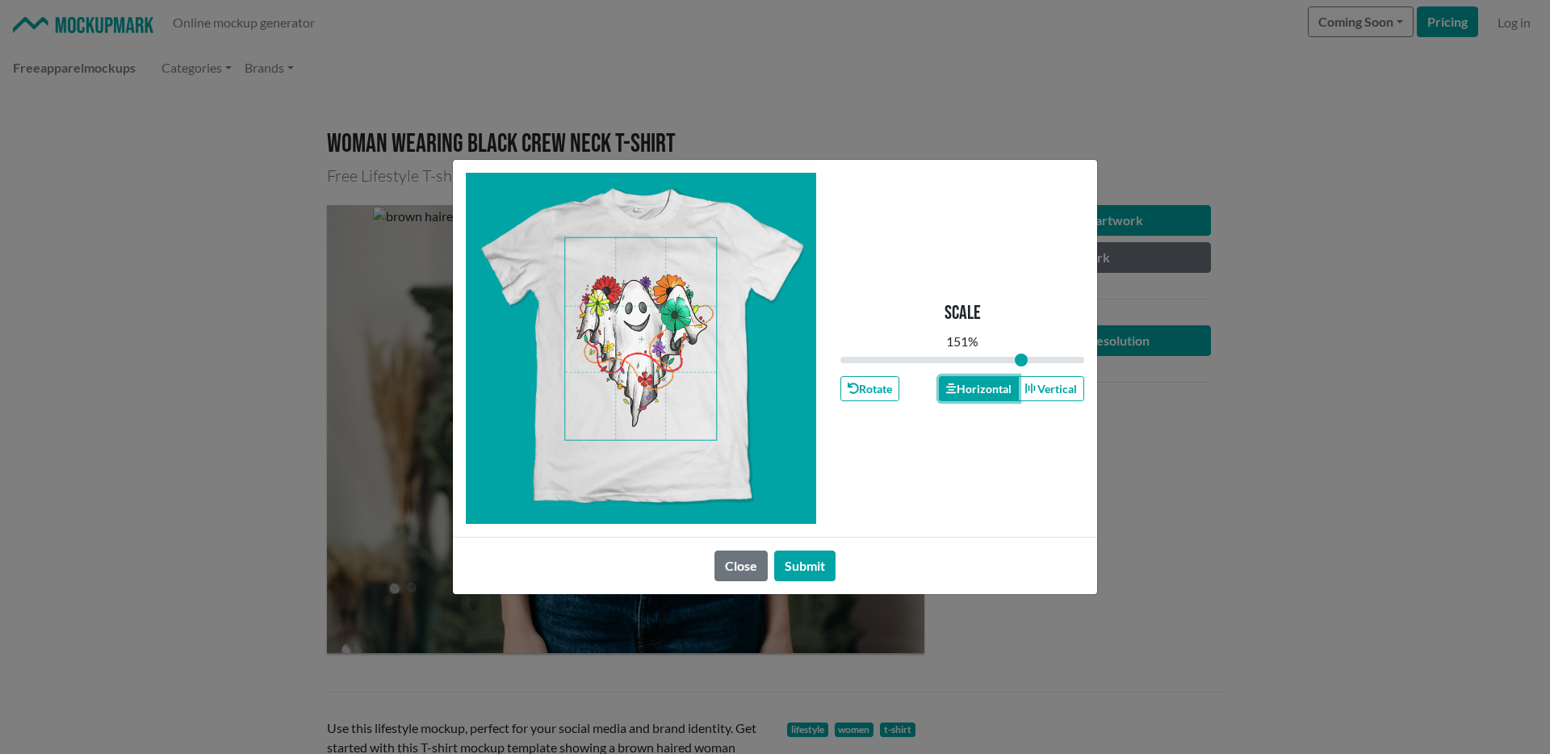
click at [990, 393] on button "Horizontal" at bounding box center [978, 388] width 79 height 25
click at [1039, 392] on button "Vertical" at bounding box center [1051, 388] width 66 height 25
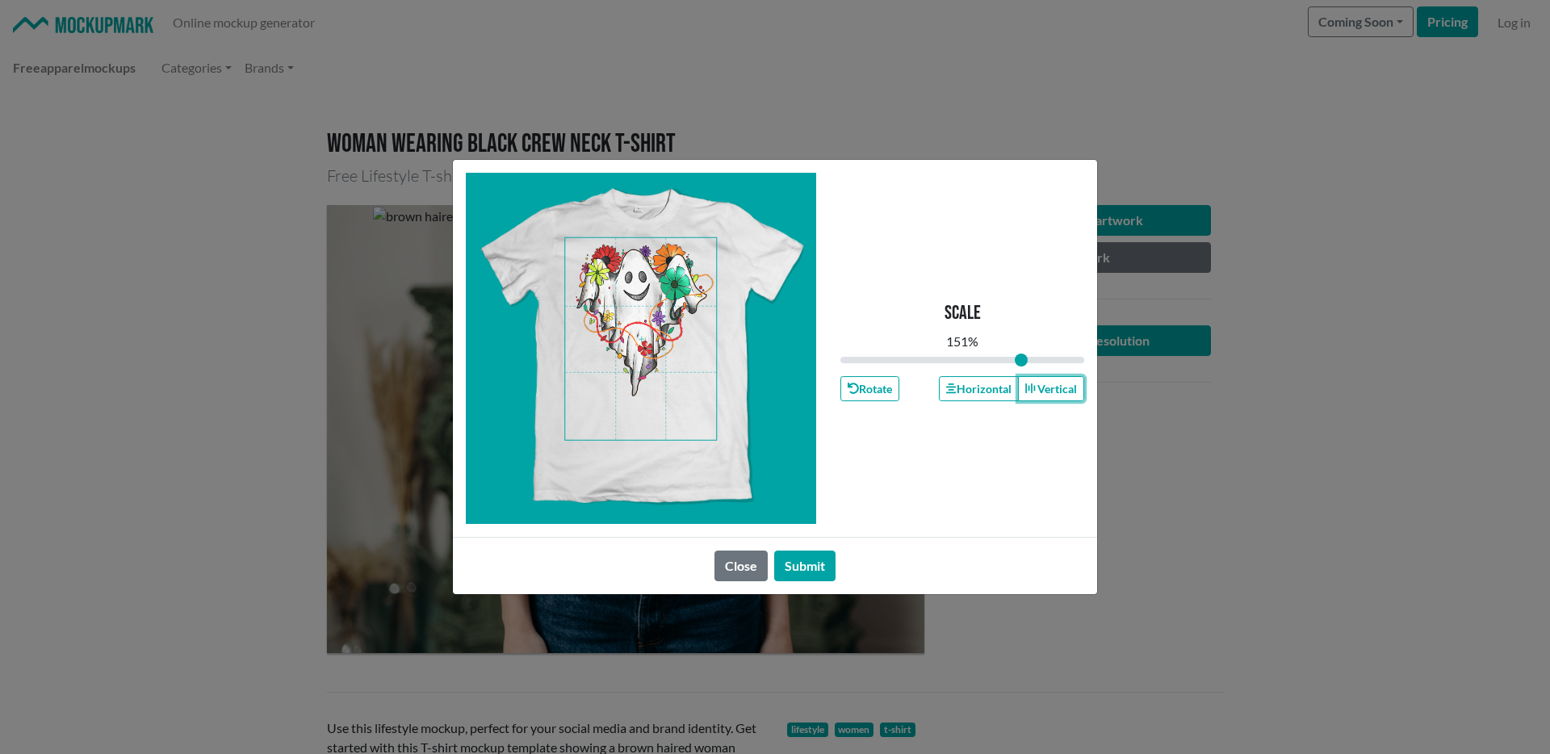
click at [650, 317] on span at bounding box center [640, 339] width 151 height 202
click at [788, 567] on button "Submit" at bounding box center [804, 566] width 61 height 31
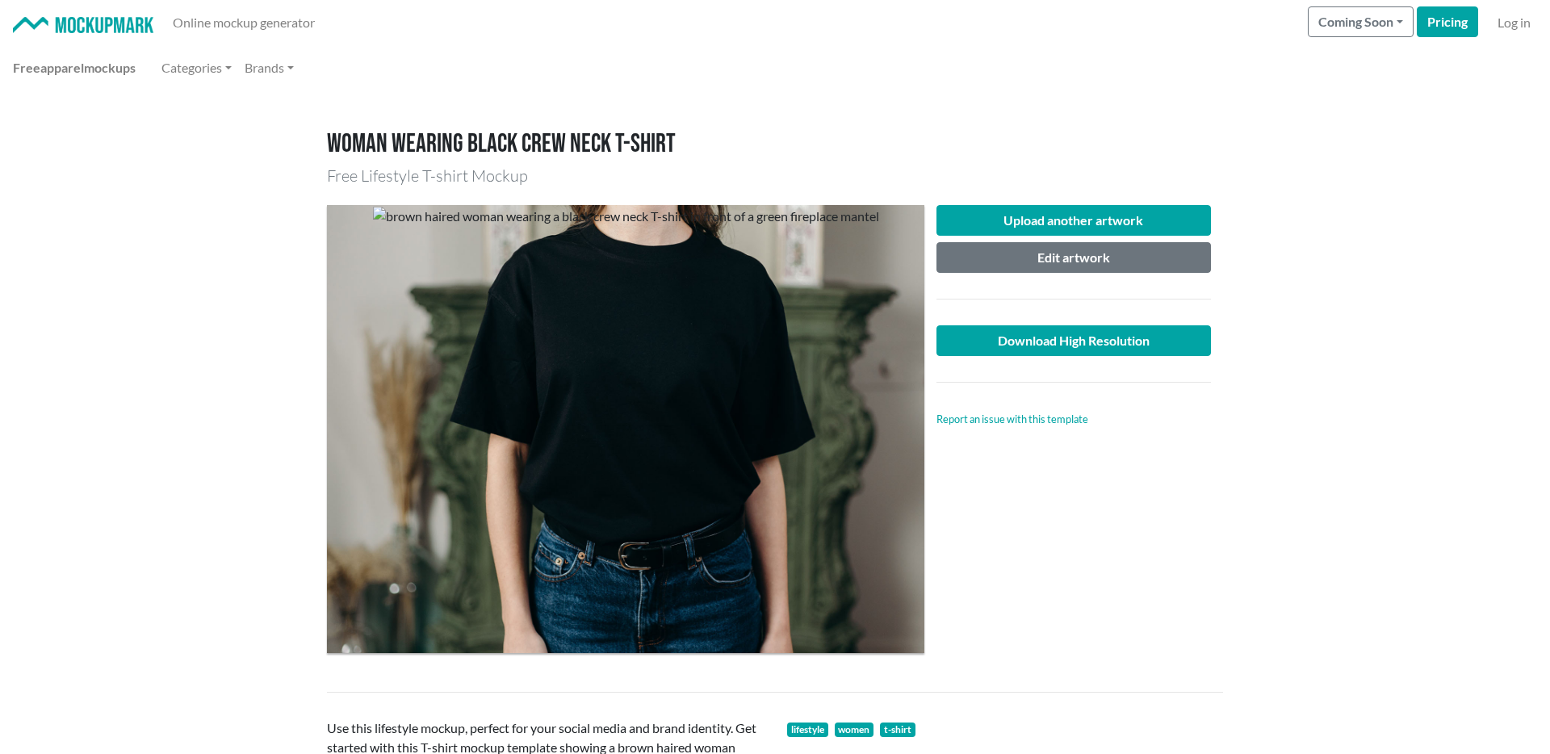
click at [1100, 302] on div at bounding box center [1074, 299] width 299 height 27
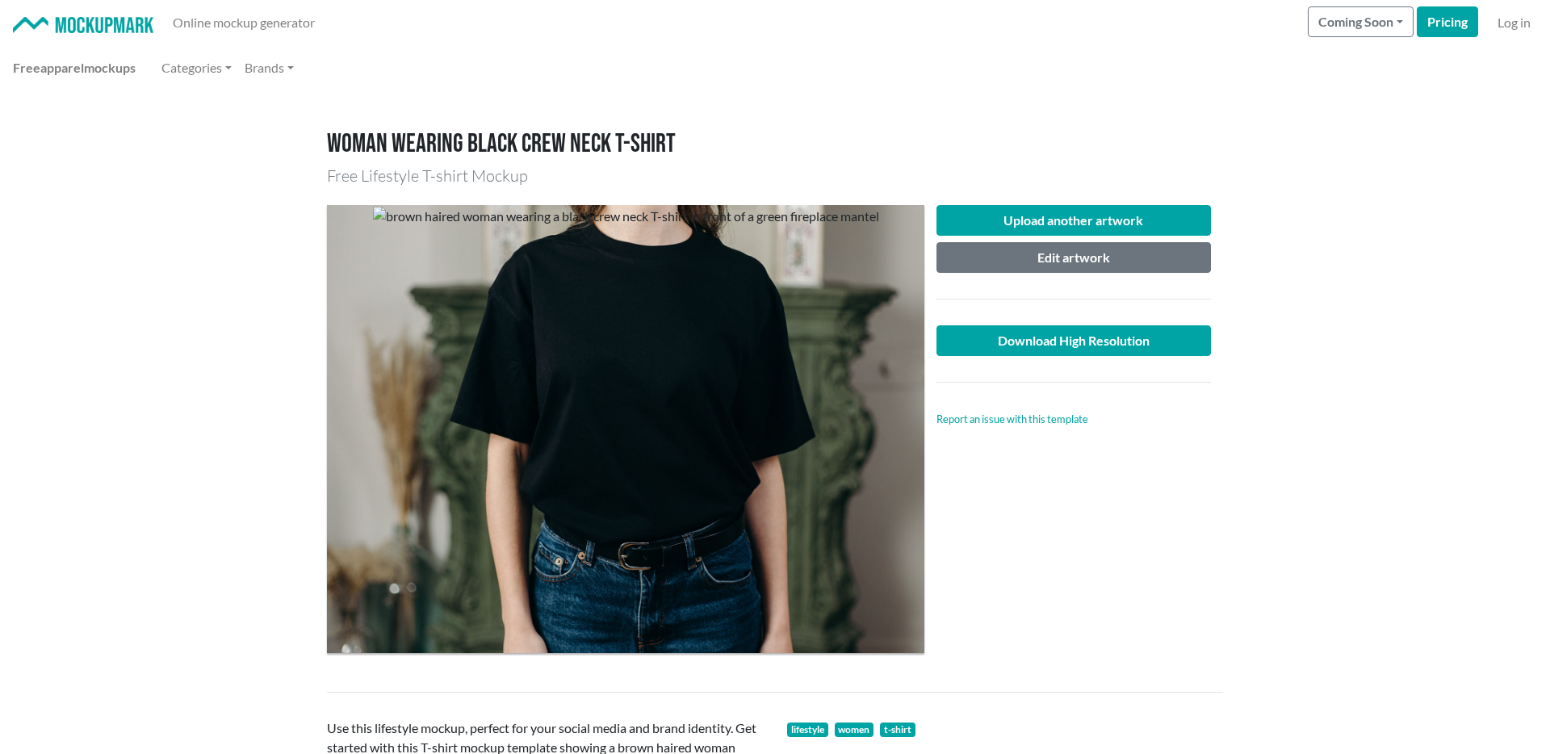
click at [1100, 302] on div at bounding box center [1074, 299] width 299 height 27
drag, startPoint x: 1102, startPoint y: 298, endPoint x: 1188, endPoint y: 300, distance: 85.6
click at [1188, 304] on div at bounding box center [1074, 299] width 299 height 27
click at [1104, 338] on link "Download High Resolution" at bounding box center [1074, 340] width 275 height 31
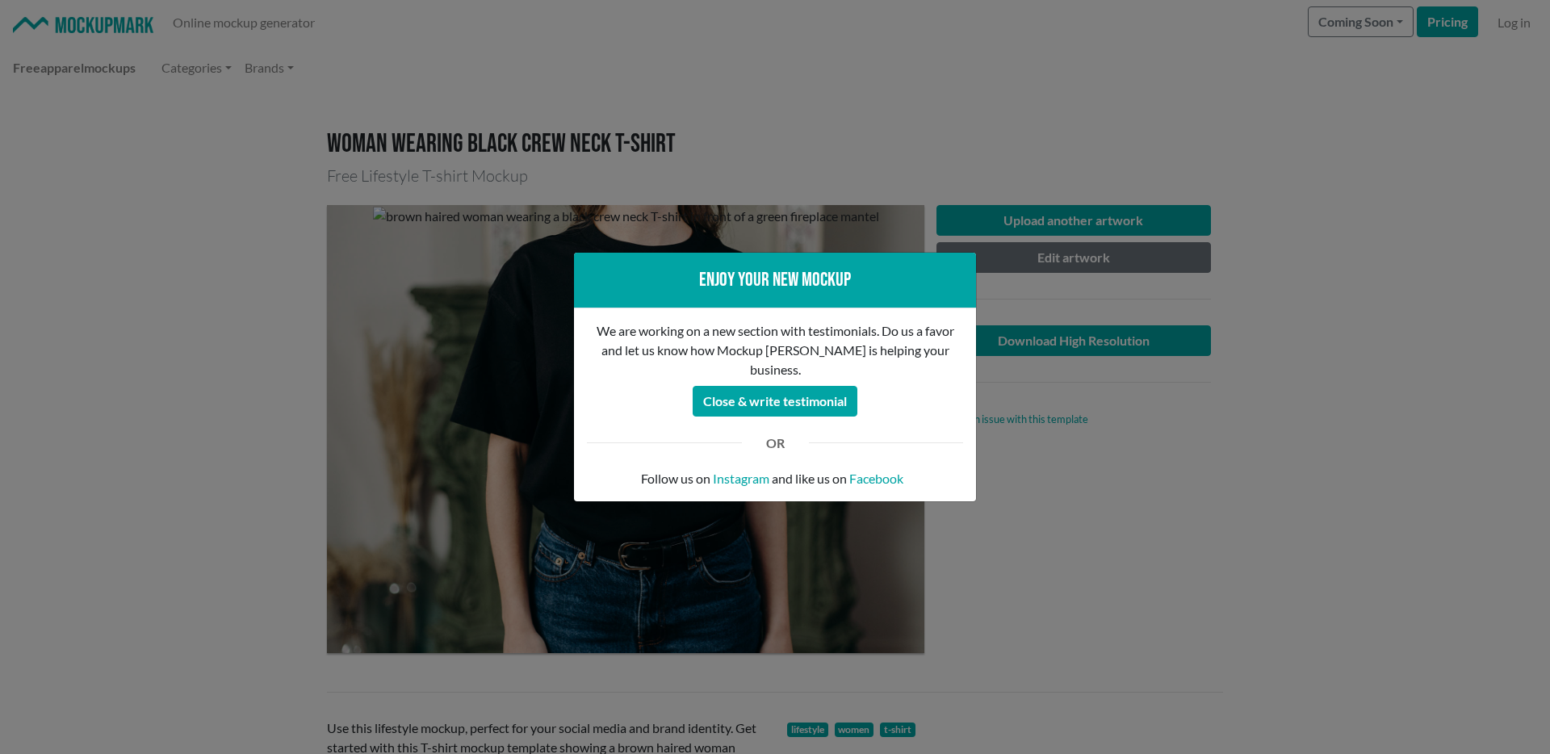
click at [1066, 532] on div "Enjoy your new mockup We are working on a new section with testimonials. Do us …" at bounding box center [775, 377] width 1550 height 754
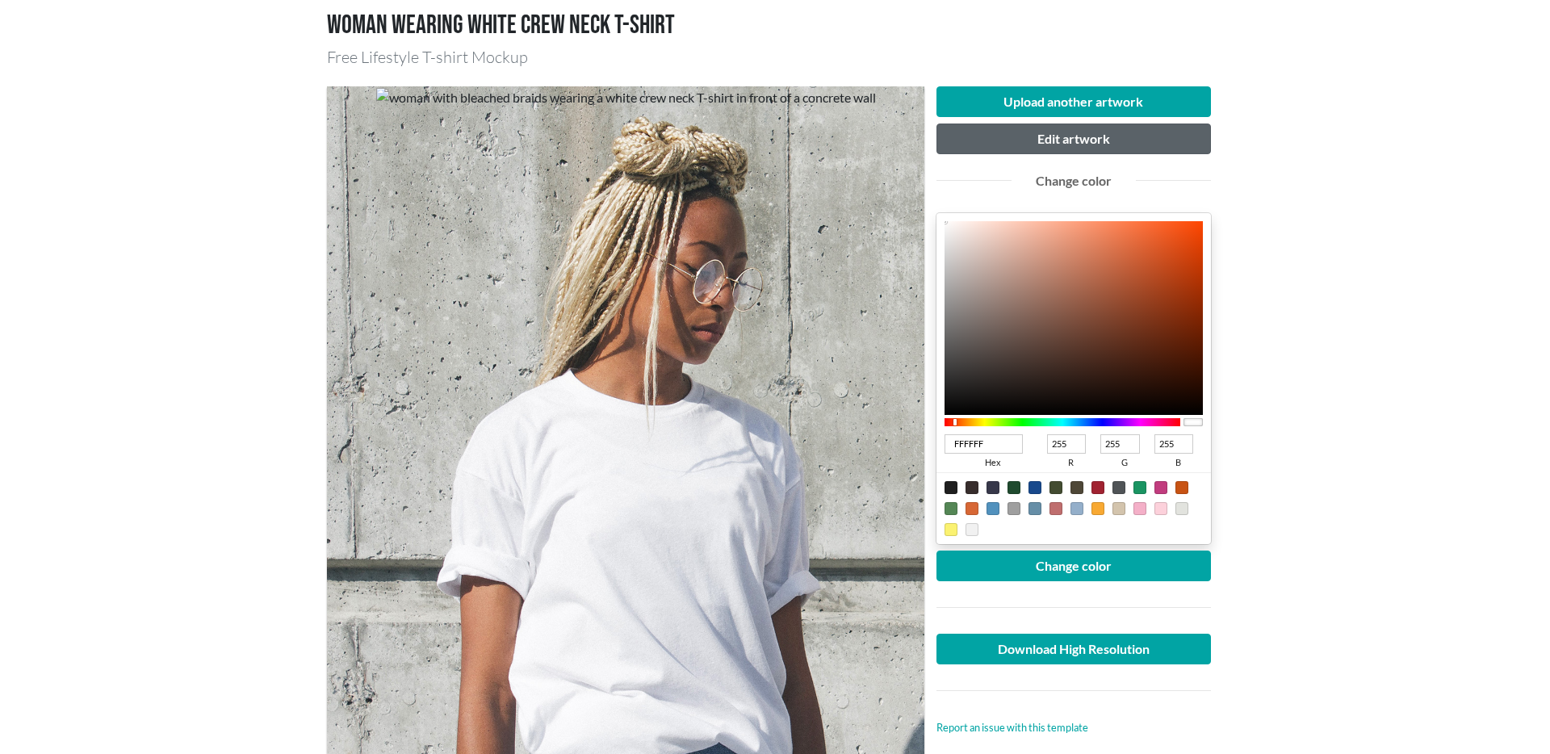
scroll to position [116, 0]
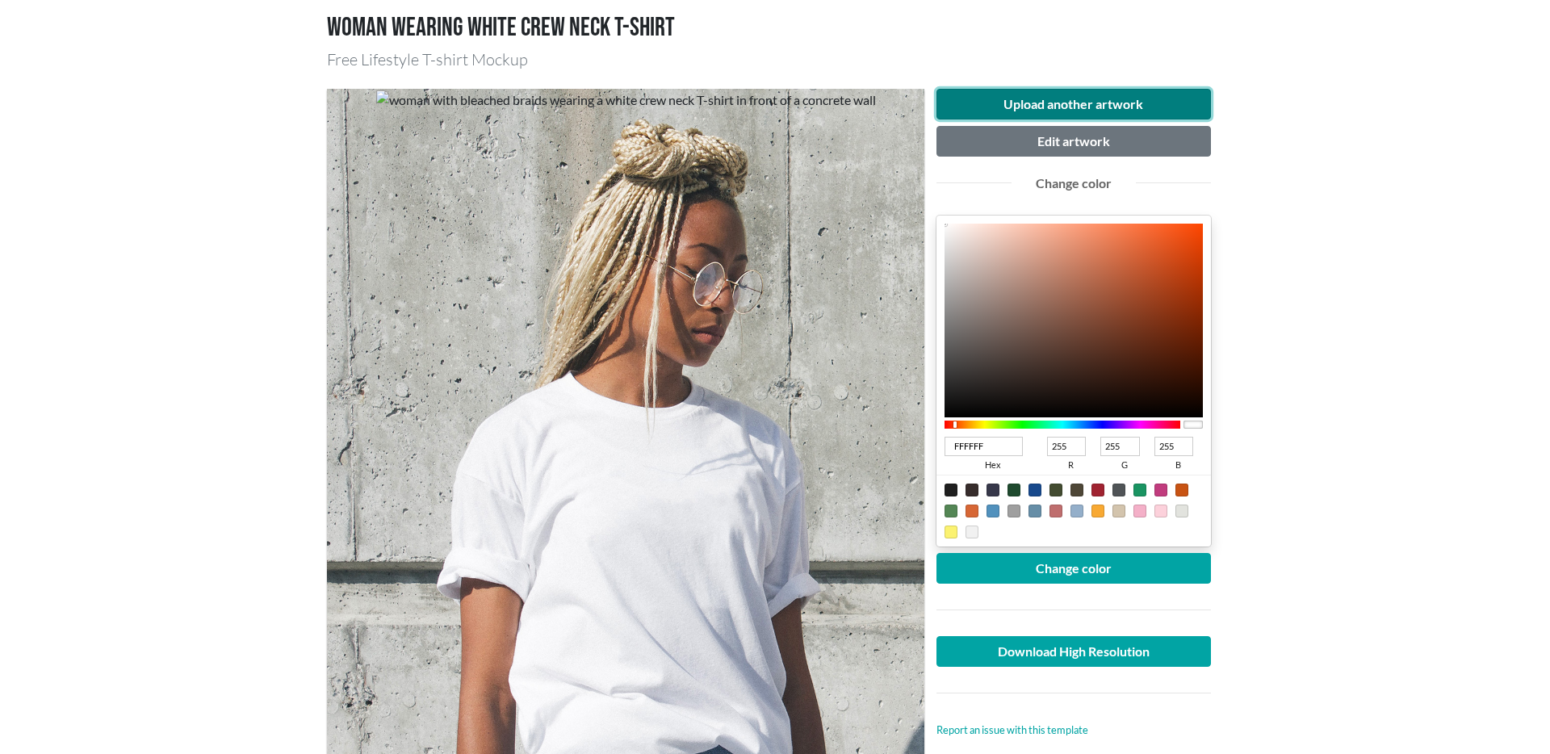
click at [1076, 97] on button "Upload another artwork" at bounding box center [1074, 104] width 275 height 31
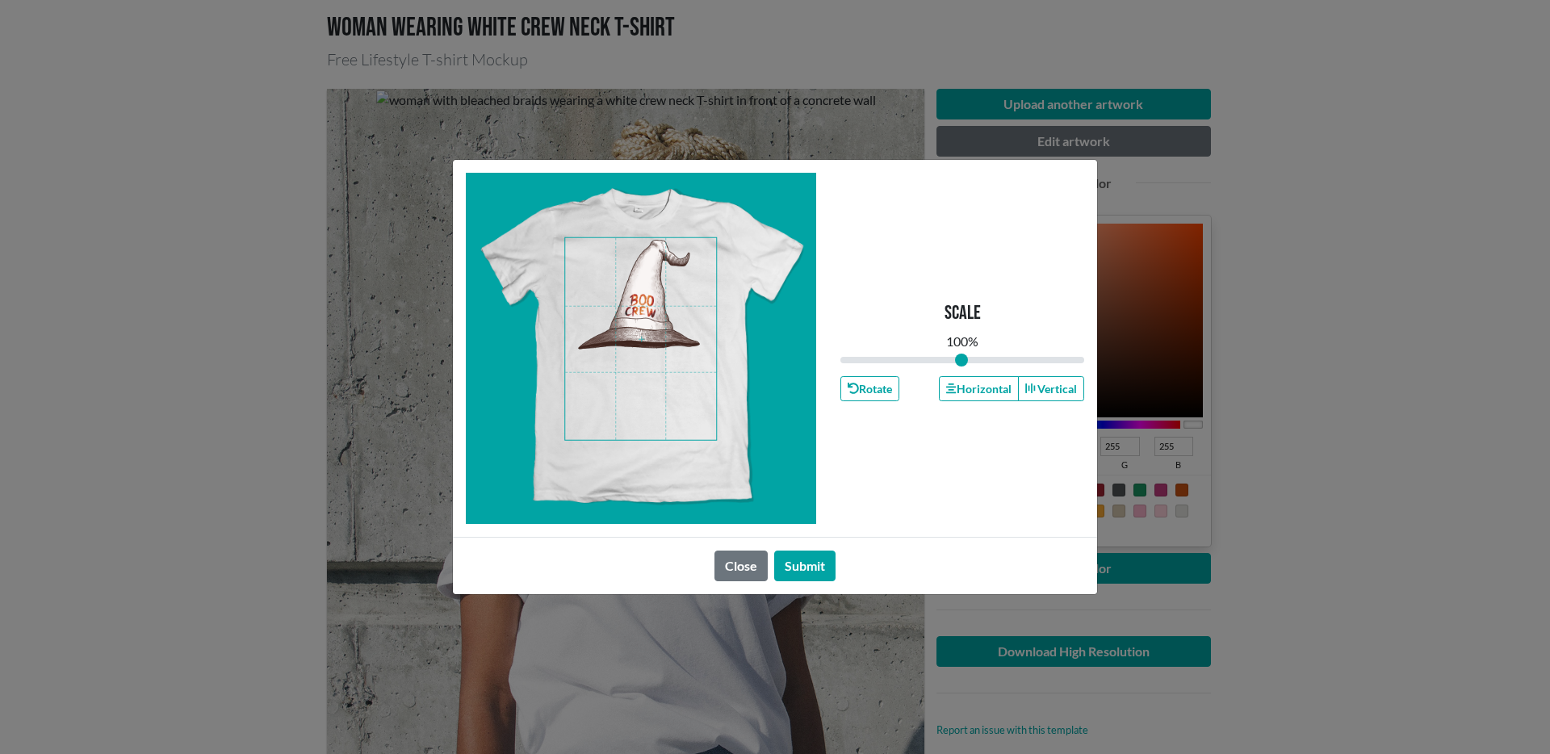
click at [654, 315] on span at bounding box center [640, 339] width 151 height 202
click at [794, 563] on button "Submit" at bounding box center [804, 566] width 61 height 31
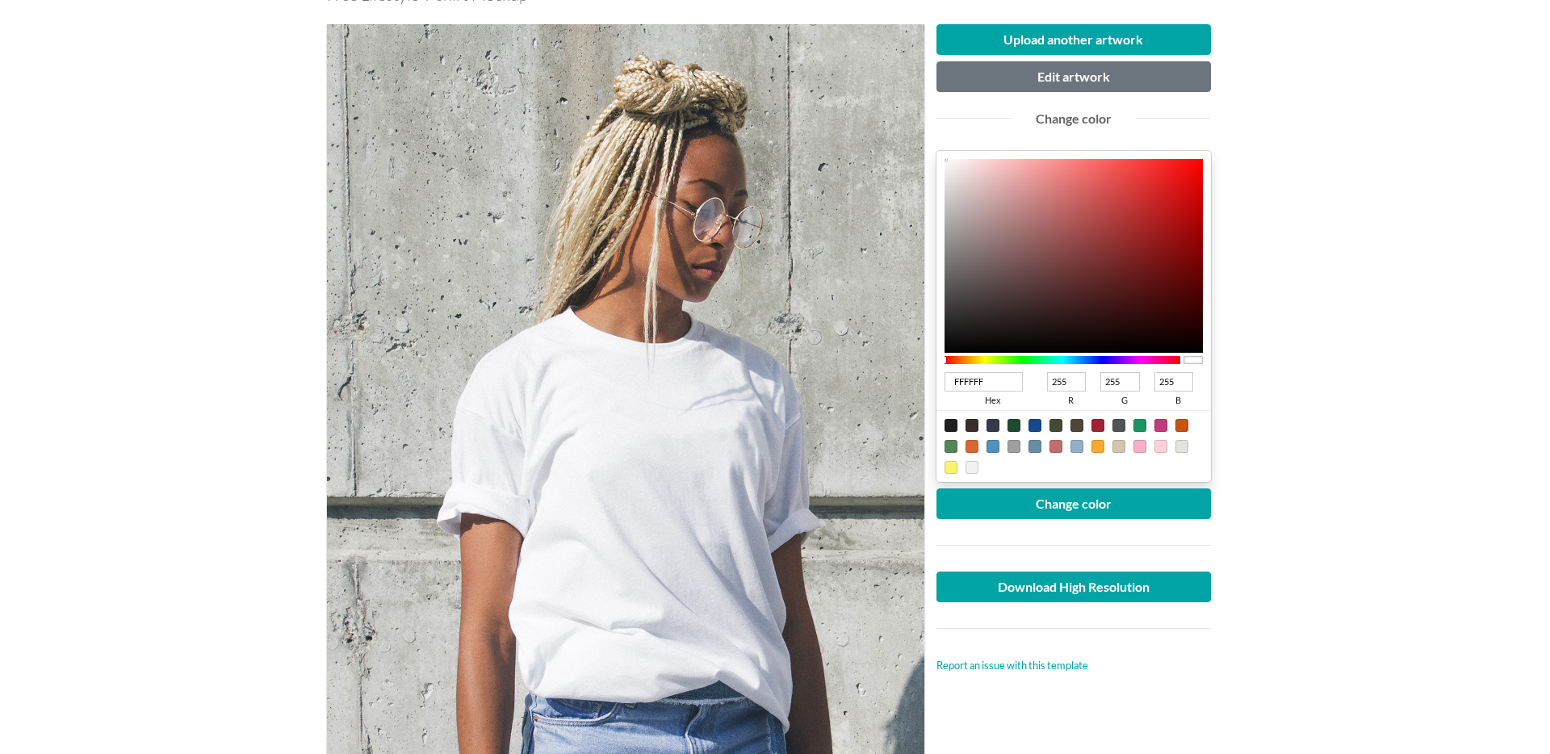
scroll to position [192, 0]
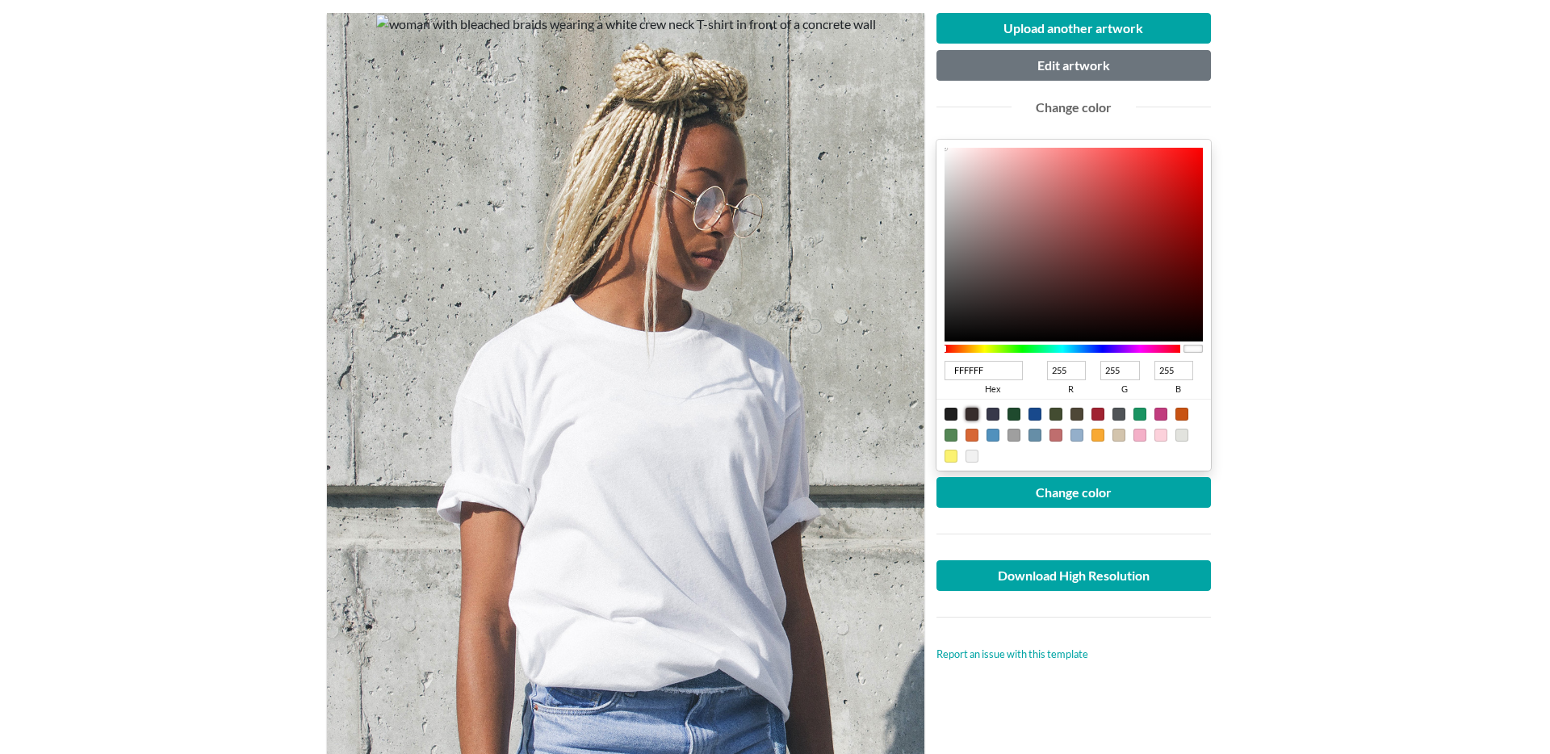
click at [973, 415] on div at bounding box center [972, 414] width 13 height 13
type input "372D2C"
type input "55"
type input "45"
type input "44"
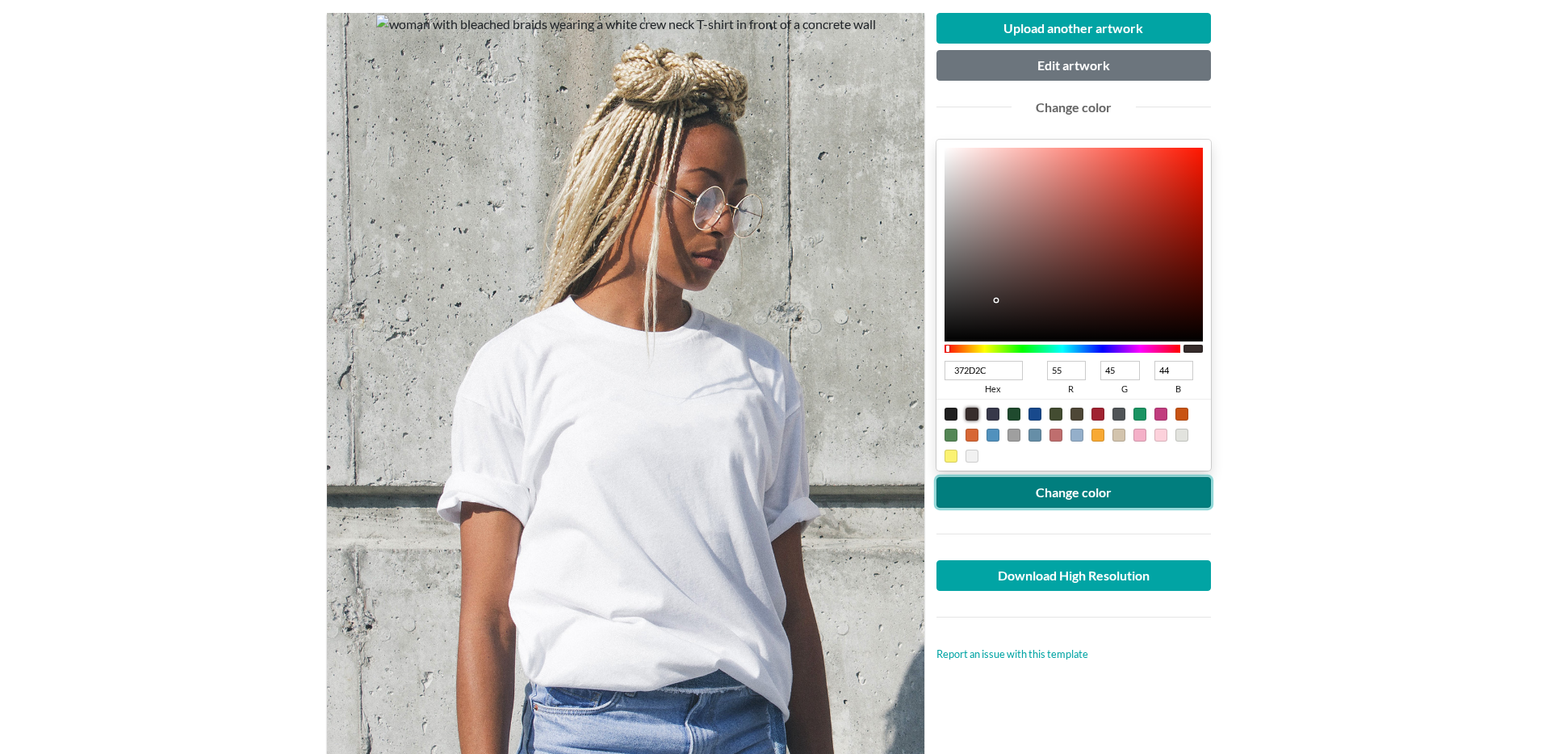
click at [1038, 495] on button "Change color" at bounding box center [1074, 492] width 275 height 31
click at [971, 452] on div at bounding box center [972, 456] width 13 height 13
type input "F1F1F1"
type input "241"
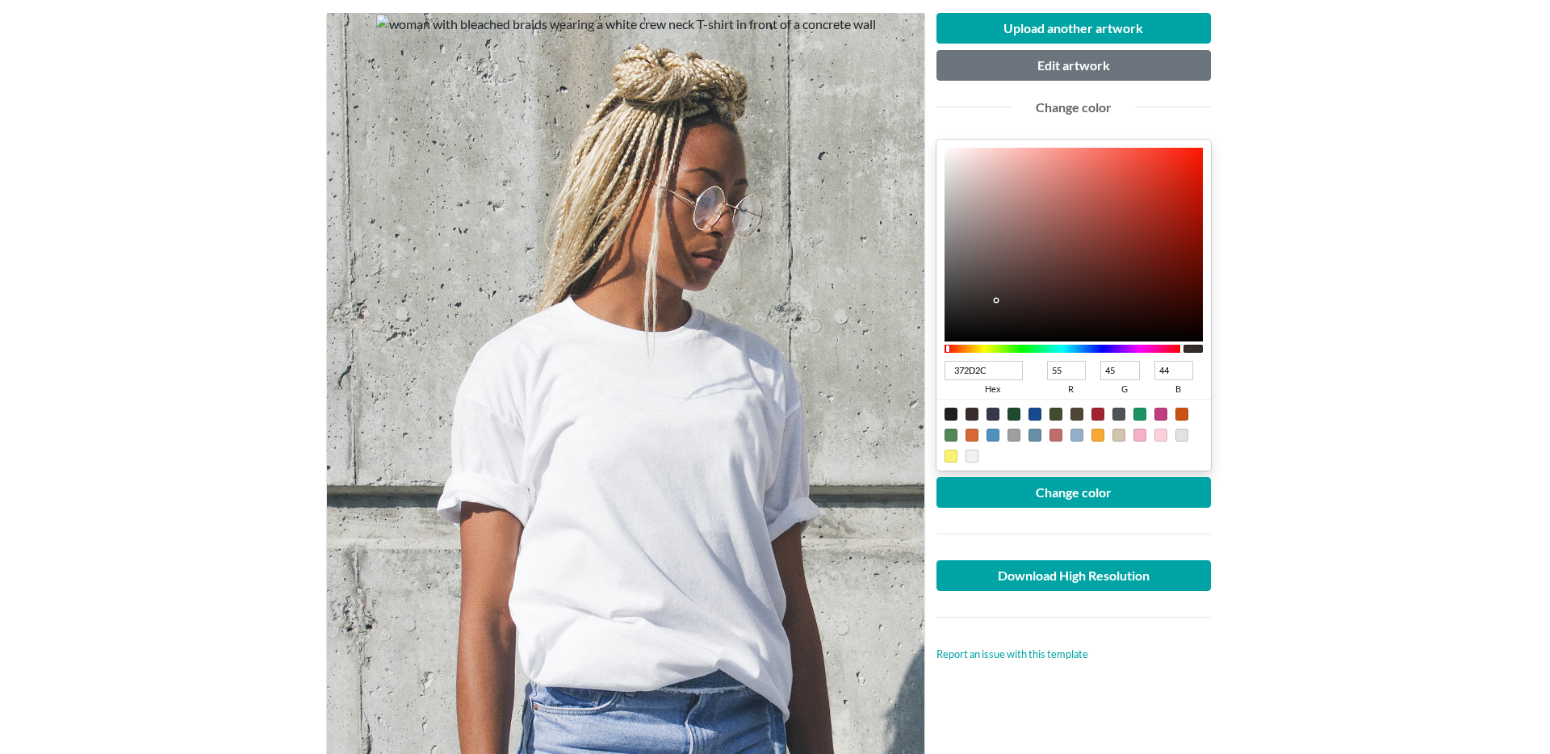
type input "241"
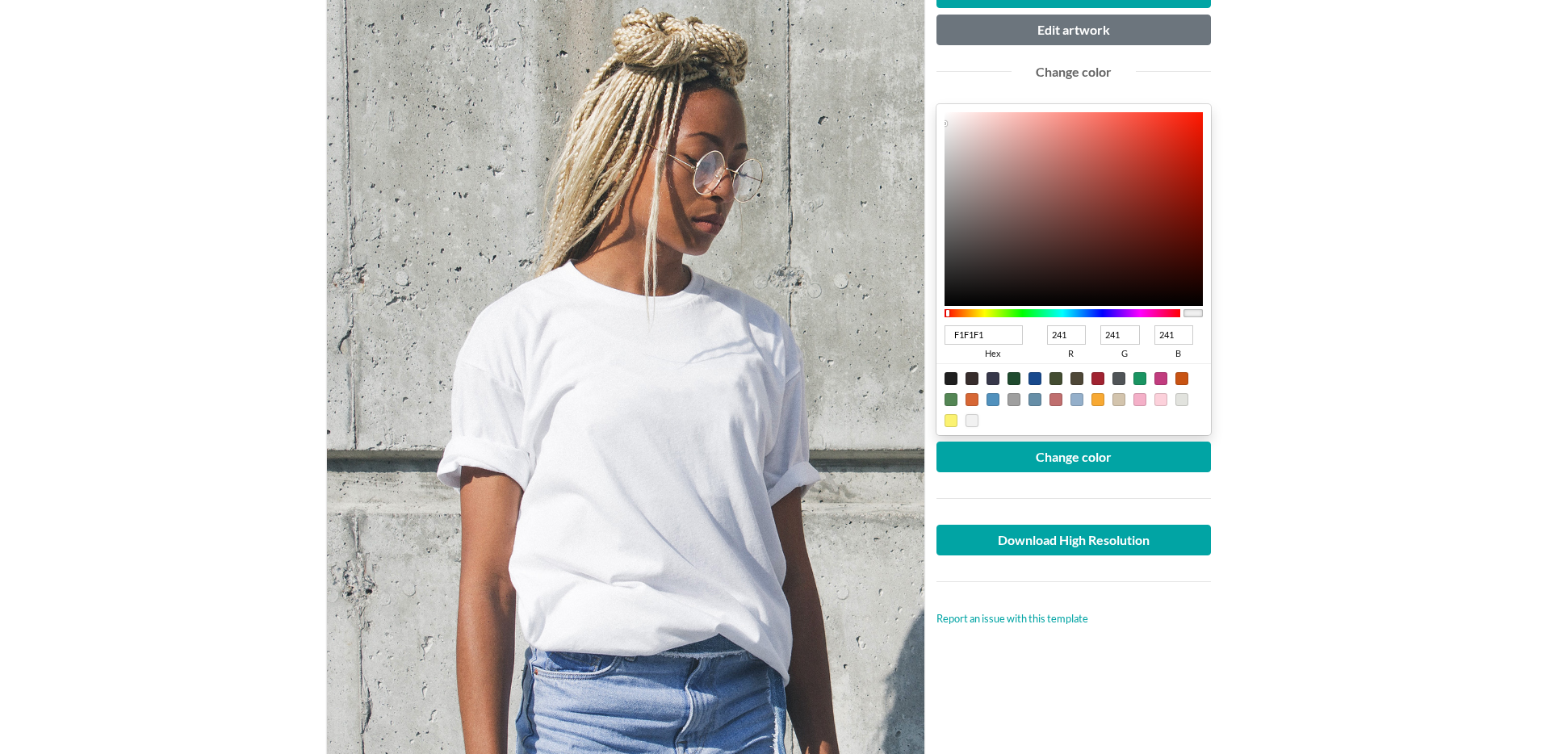
scroll to position [333, 0]
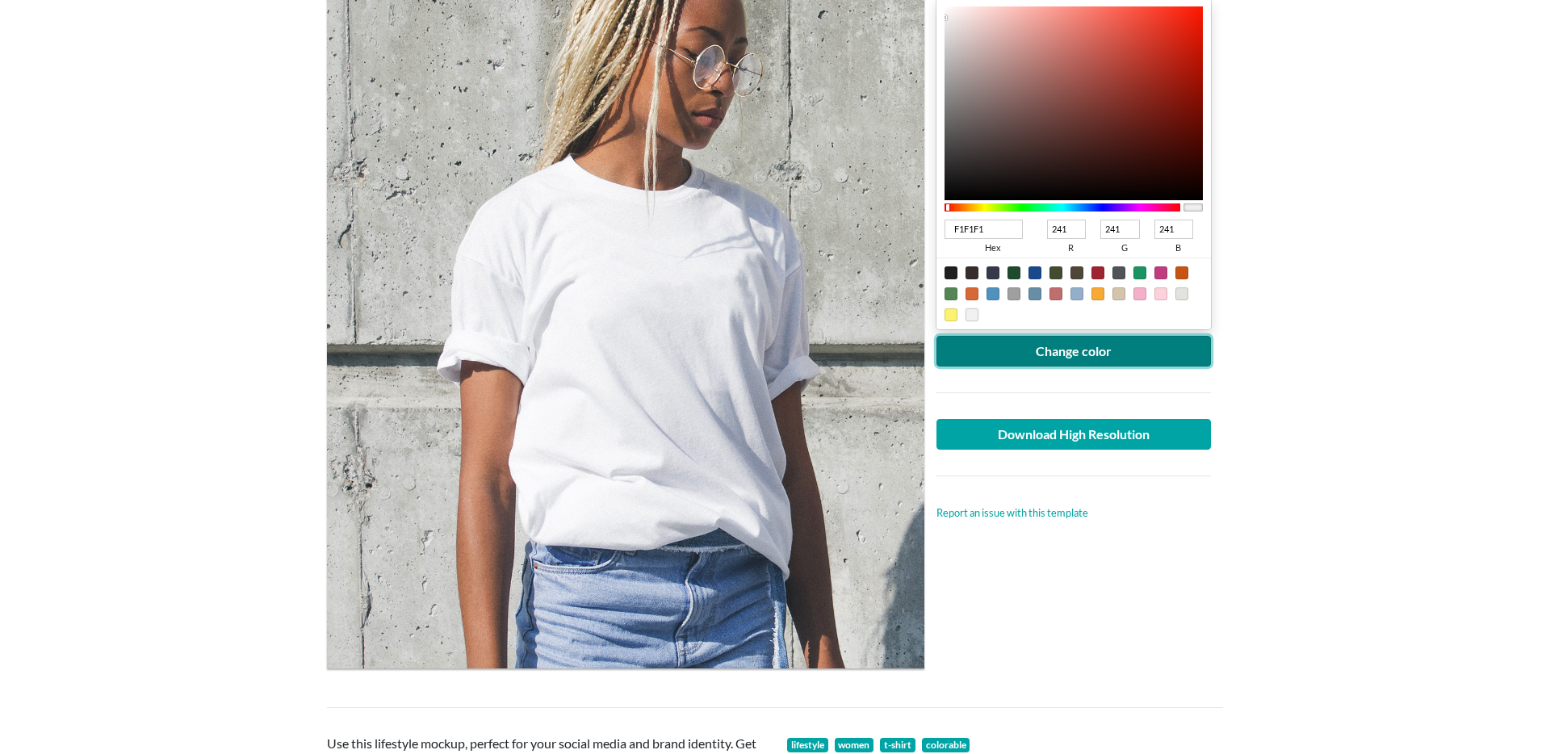
click at [1088, 363] on button "Change color" at bounding box center [1074, 351] width 275 height 31
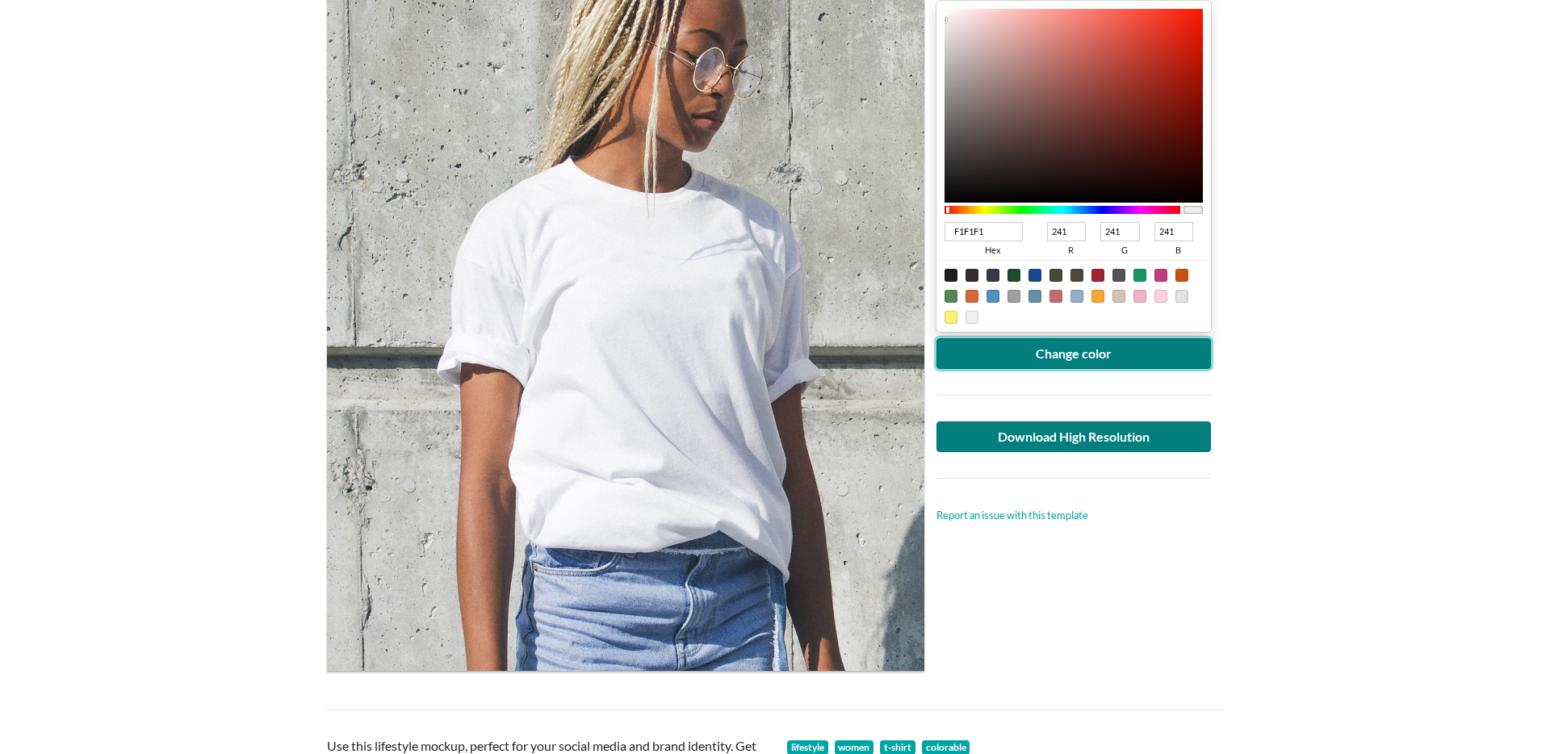
scroll to position [330, 0]
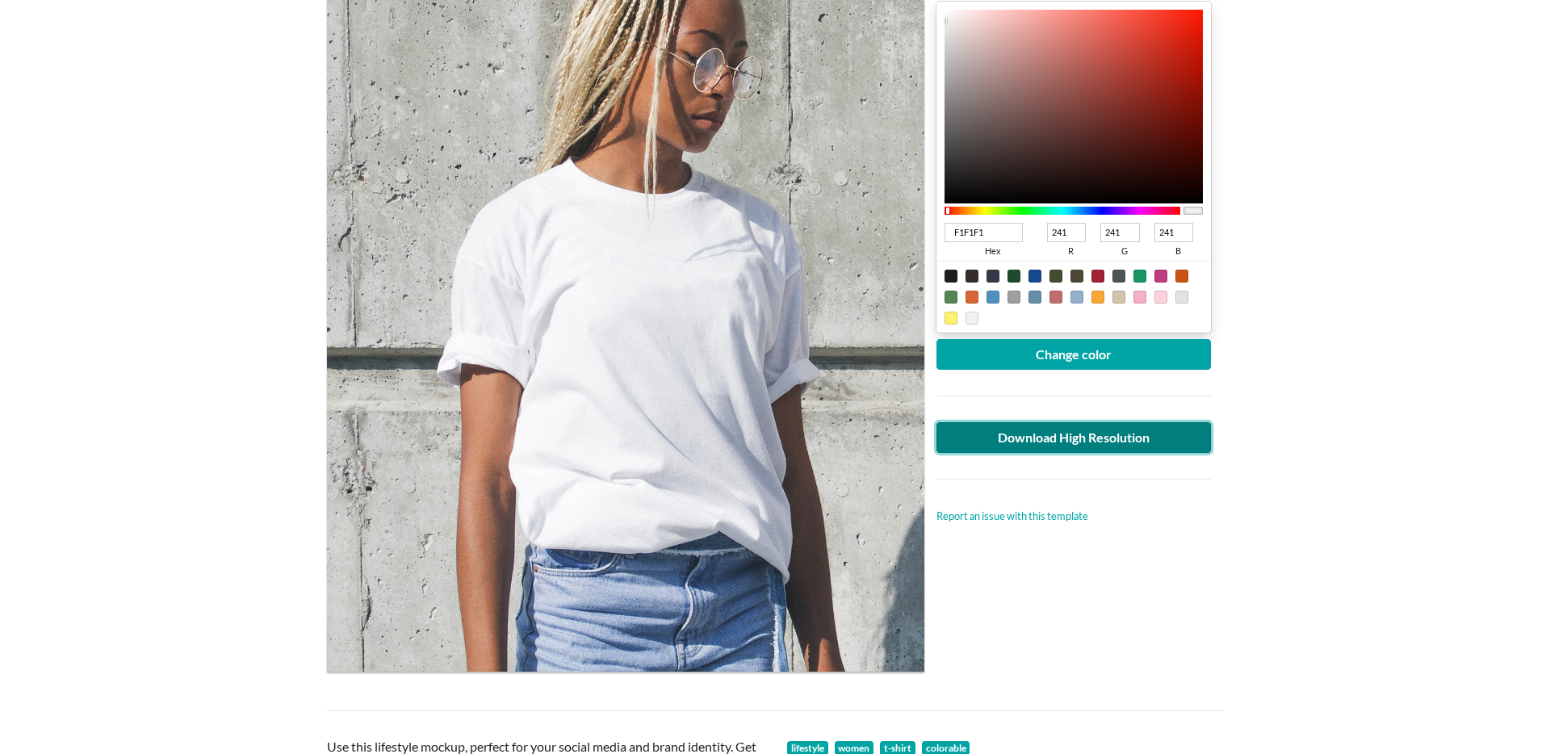
click at [1120, 443] on link "Download High Resolution" at bounding box center [1074, 437] width 275 height 31
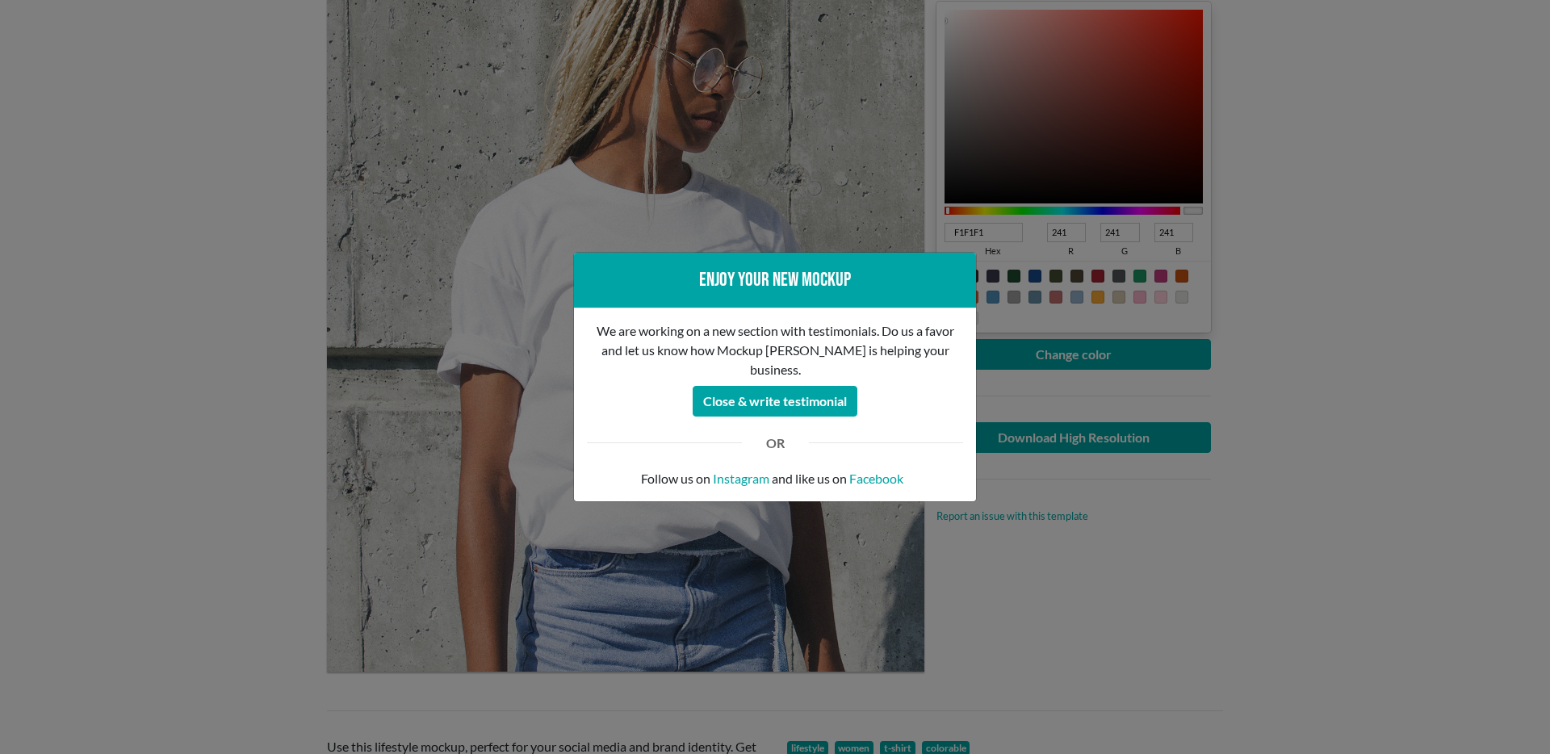
click at [1376, 423] on div "Enjoy your new mockup We are working on a new section with testimonials. Do us …" at bounding box center [775, 377] width 1550 height 754
